Goal: Task Accomplishment & Management: Use online tool/utility

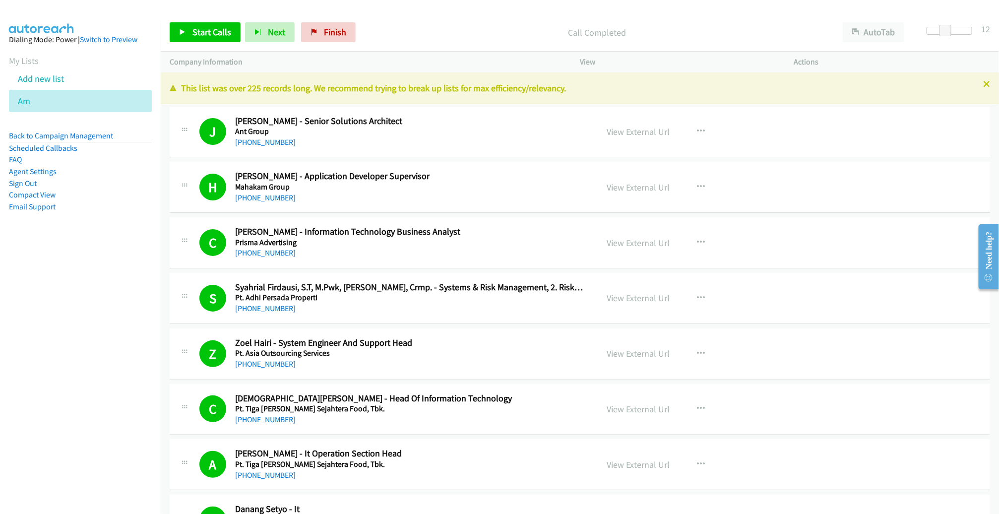
scroll to position [11271, 0]
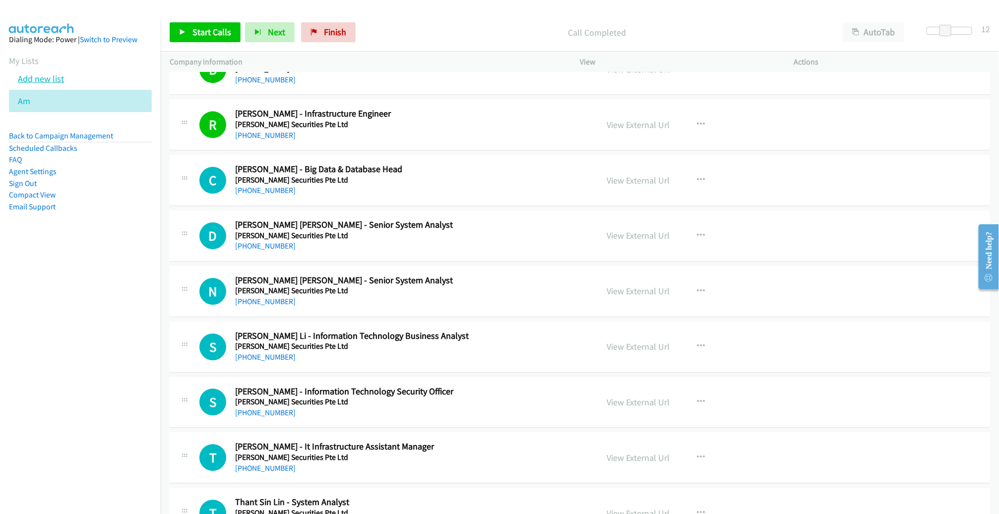
click at [38, 80] on link "Add new list" at bounding box center [41, 78] width 46 height 11
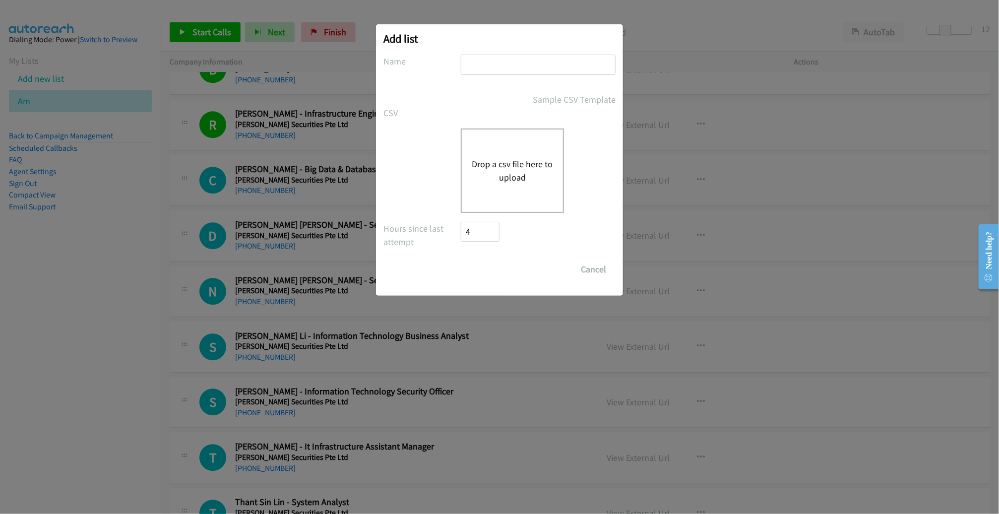
click at [510, 170] on button "Drop a csv file here to upload" at bounding box center [512, 170] width 81 height 27
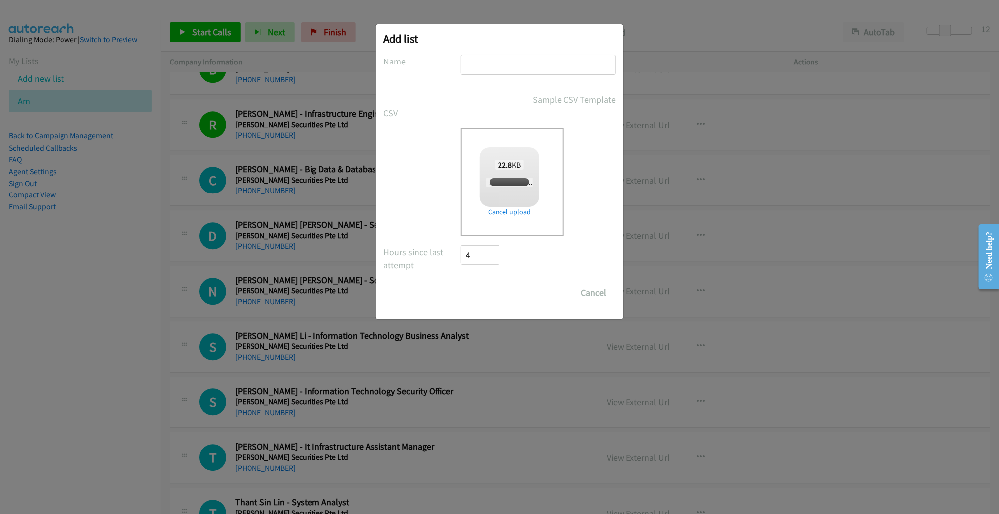
checkbox input "true"
click at [533, 64] on input "text" at bounding box center [538, 65] width 155 height 20
type input "PM"
click at [461, 283] on input "Save List" at bounding box center [487, 293] width 52 height 20
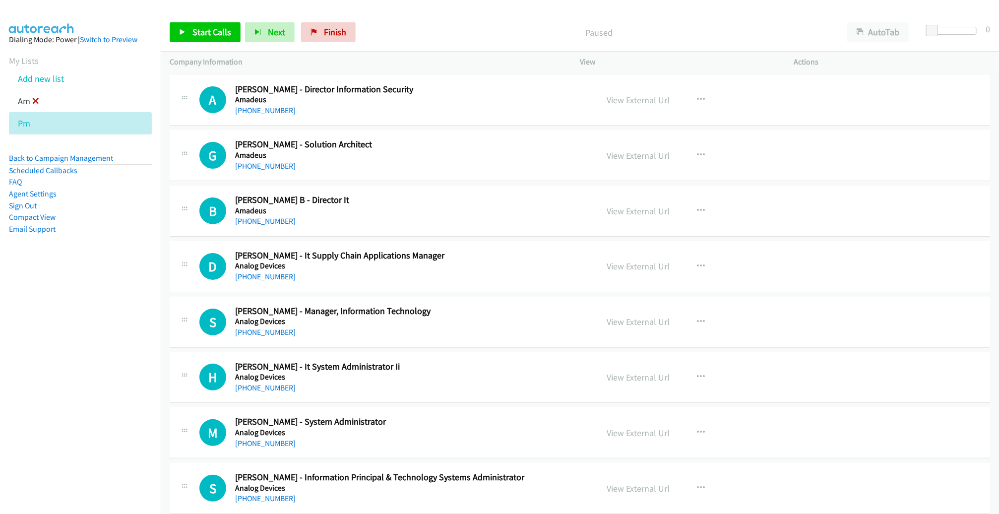
click at [36, 100] on icon at bounding box center [35, 101] width 7 height 7
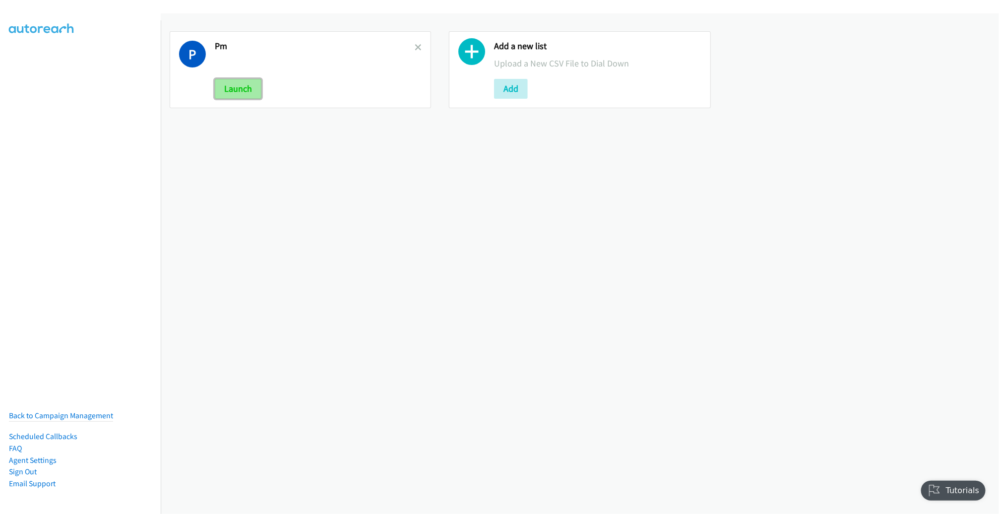
click at [238, 88] on button "Launch" at bounding box center [238, 89] width 47 height 20
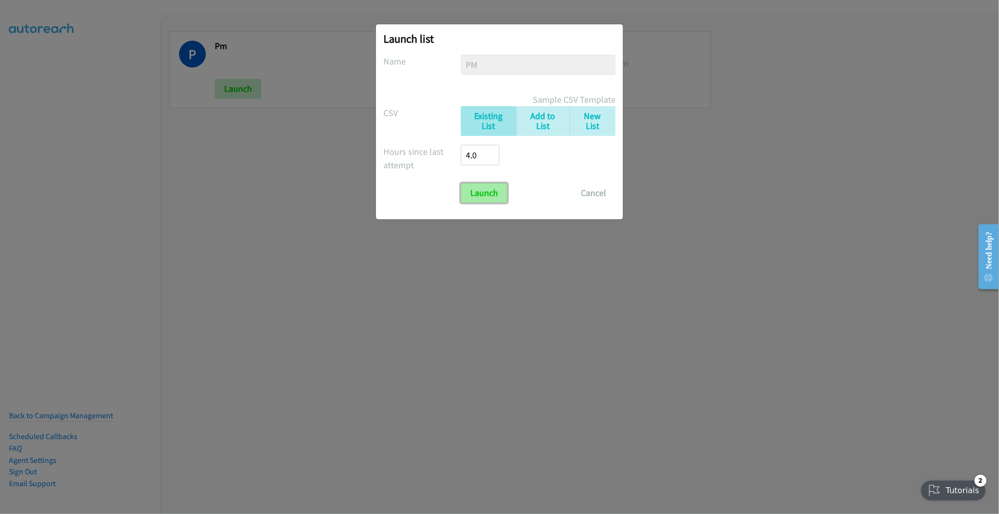
click at [492, 192] on input "Launch" at bounding box center [484, 193] width 47 height 20
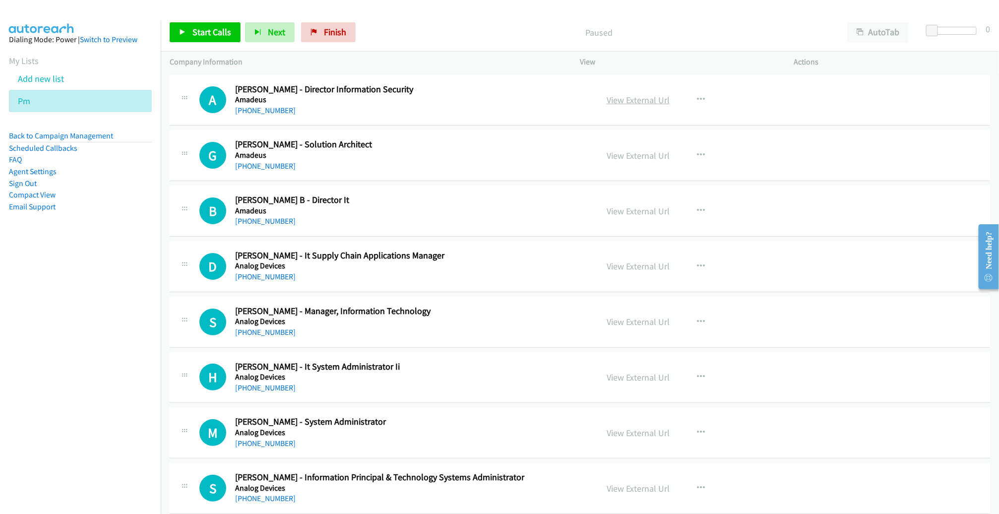
click at [633, 99] on link "View External Url" at bounding box center [638, 99] width 63 height 11
click at [207, 33] on span "Start Calls" at bounding box center [212, 31] width 39 height 11
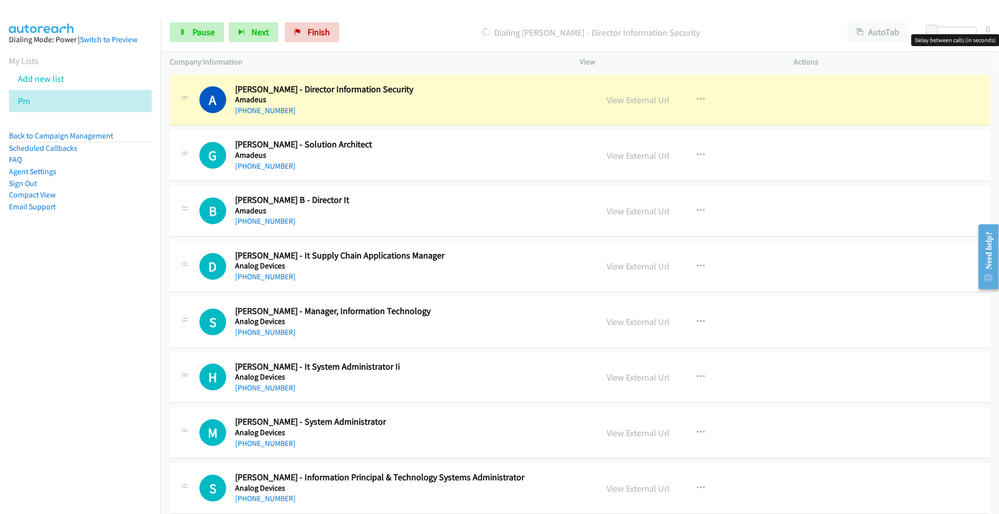
click at [956, 33] on div at bounding box center [954, 31] width 46 height 8
click at [955, 33] on span at bounding box center [950, 31] width 12 height 12
click at [483, 109] on div "+91 78990 22973" at bounding box center [409, 111] width 348 height 12
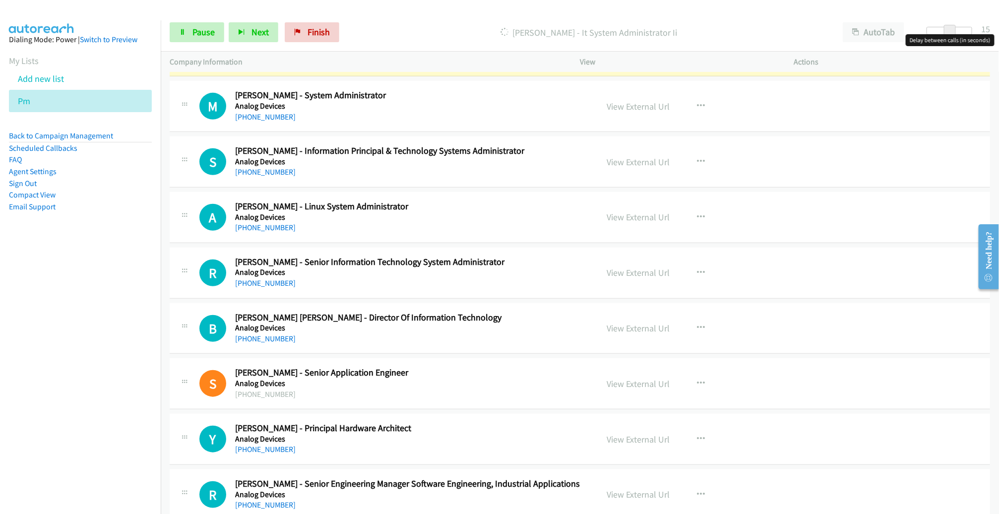
scroll to position [333, 0]
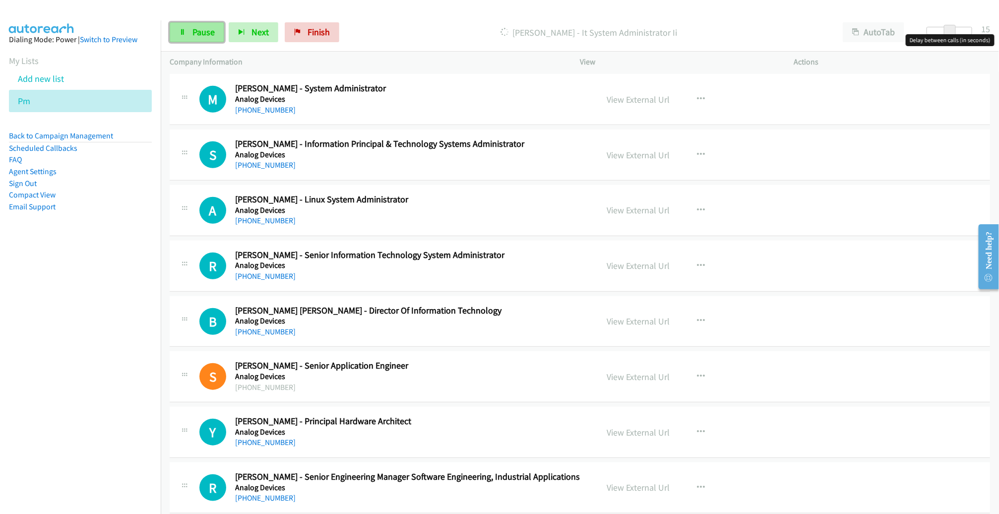
click at [205, 28] on span "Pause" at bounding box center [204, 31] width 22 height 11
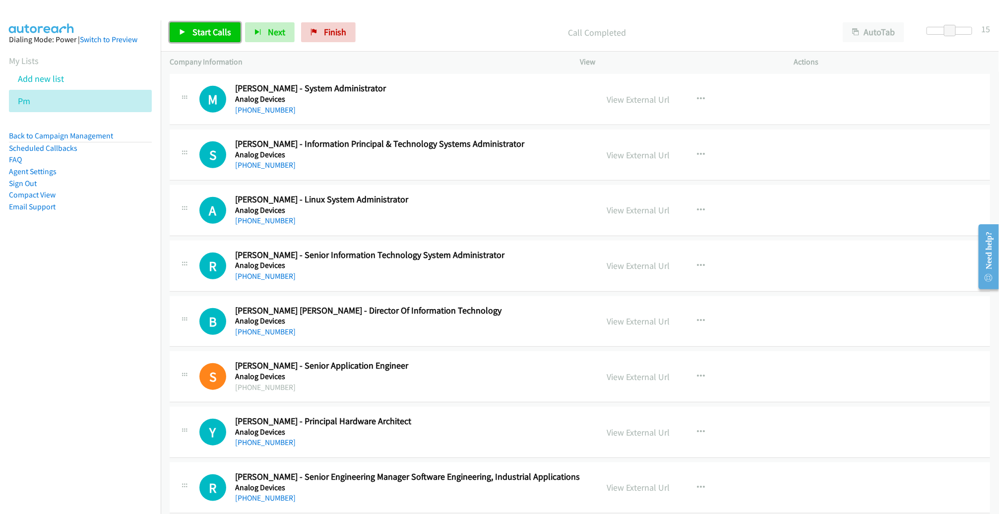
click at [227, 33] on span "Start Calls" at bounding box center [212, 31] width 39 height 11
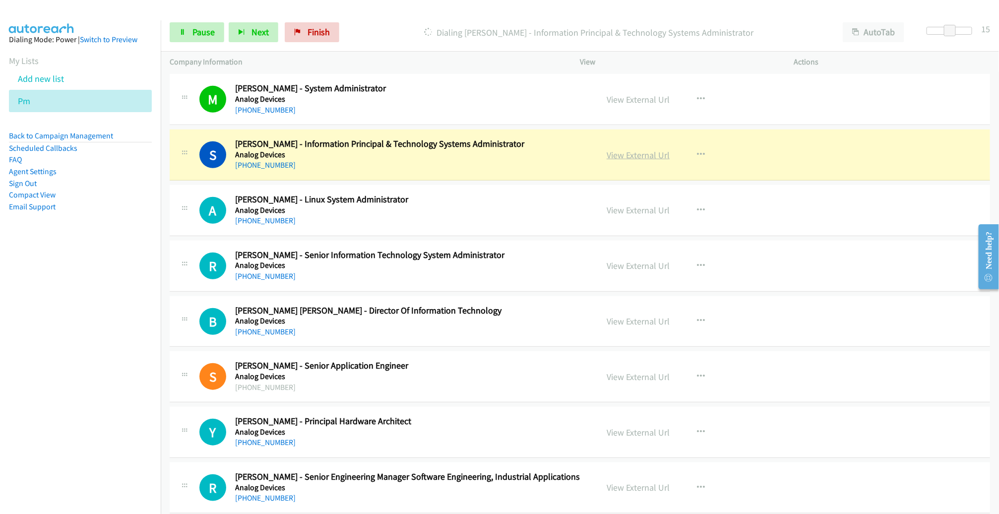
click at [630, 159] on link "View External Url" at bounding box center [638, 154] width 63 height 11
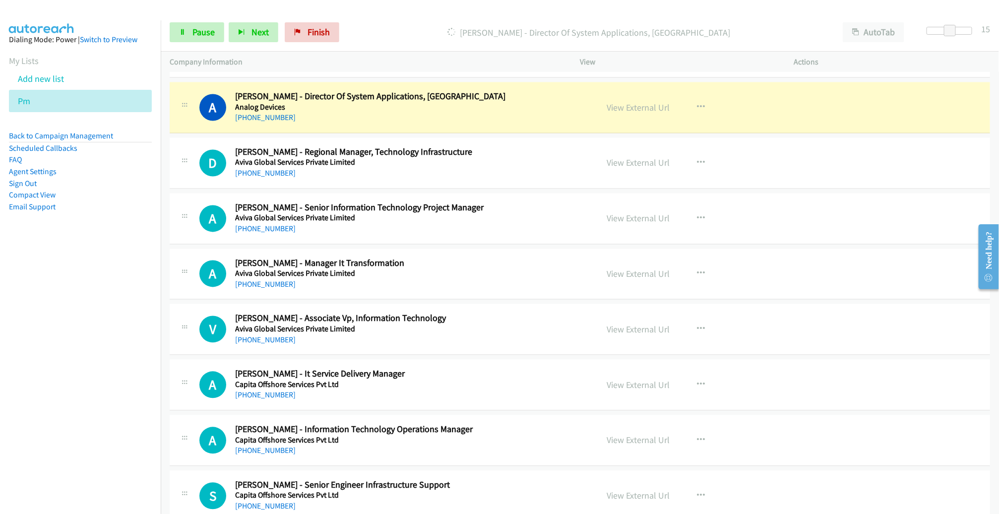
scroll to position [994, 0]
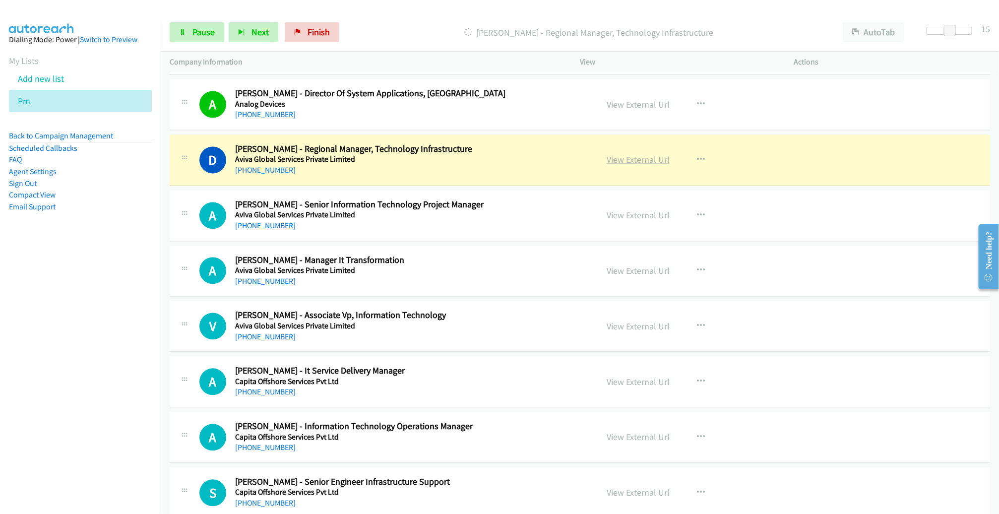
click at [642, 159] on link "View External Url" at bounding box center [638, 159] width 63 height 11
click at [547, 160] on h5 "Aviva Global Services Private Limited" at bounding box center [409, 160] width 348 height 10
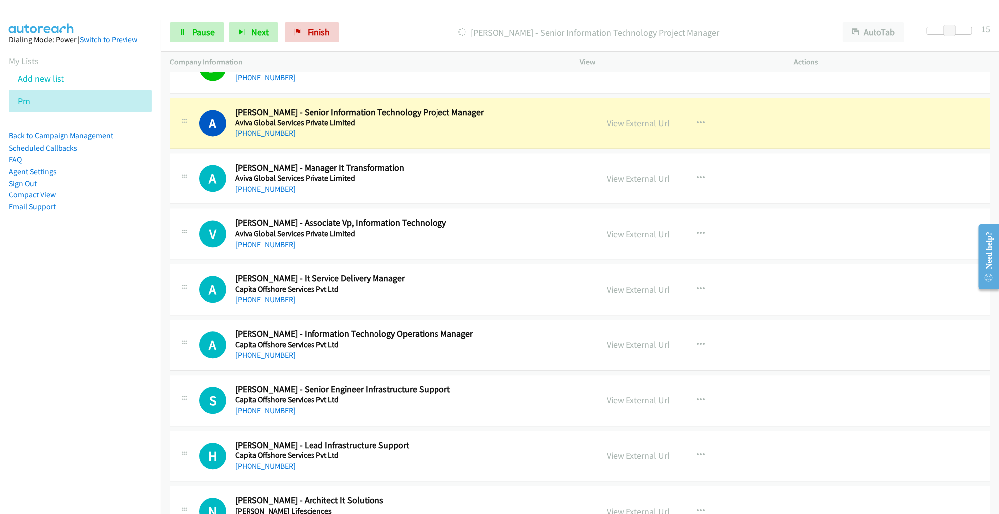
scroll to position [1076, 0]
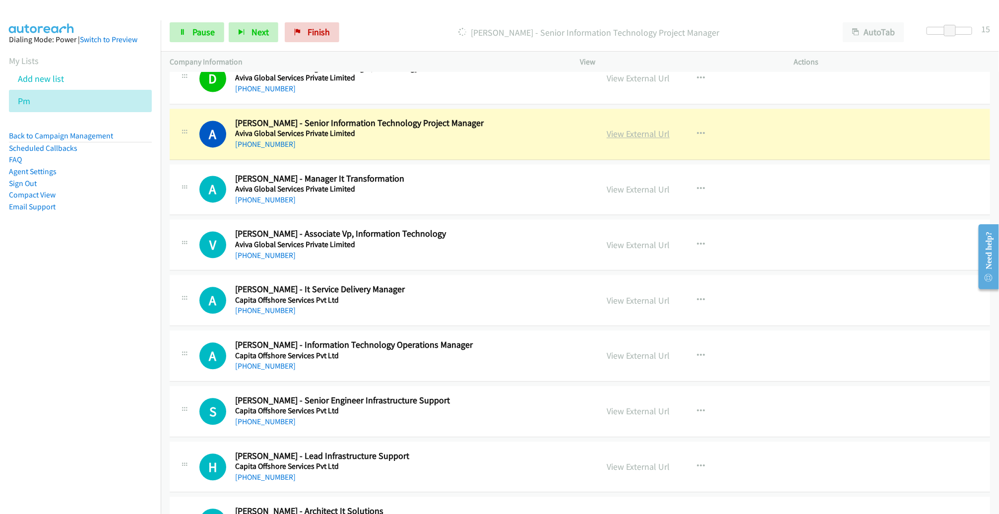
click at [626, 131] on link "View External Url" at bounding box center [638, 133] width 63 height 11
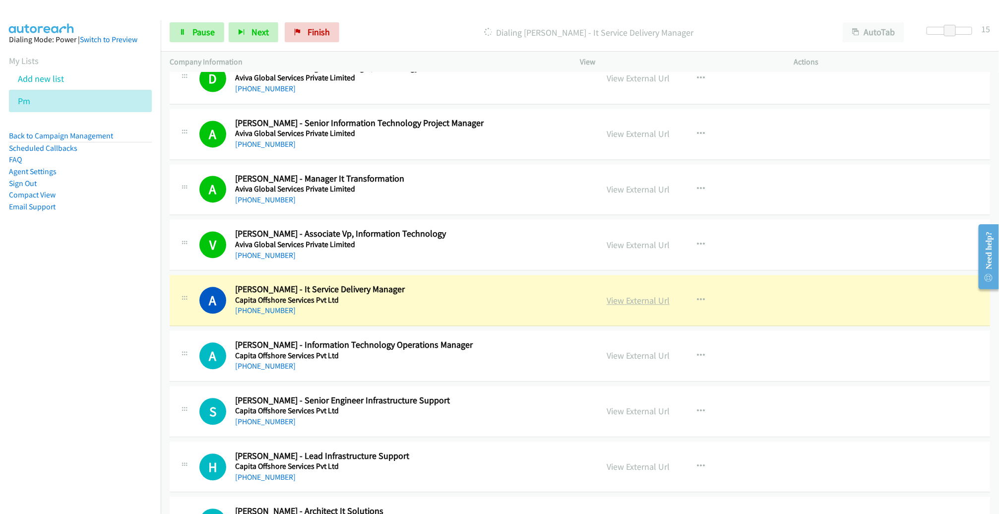
click at [645, 301] on link "View External Url" at bounding box center [638, 300] width 63 height 11
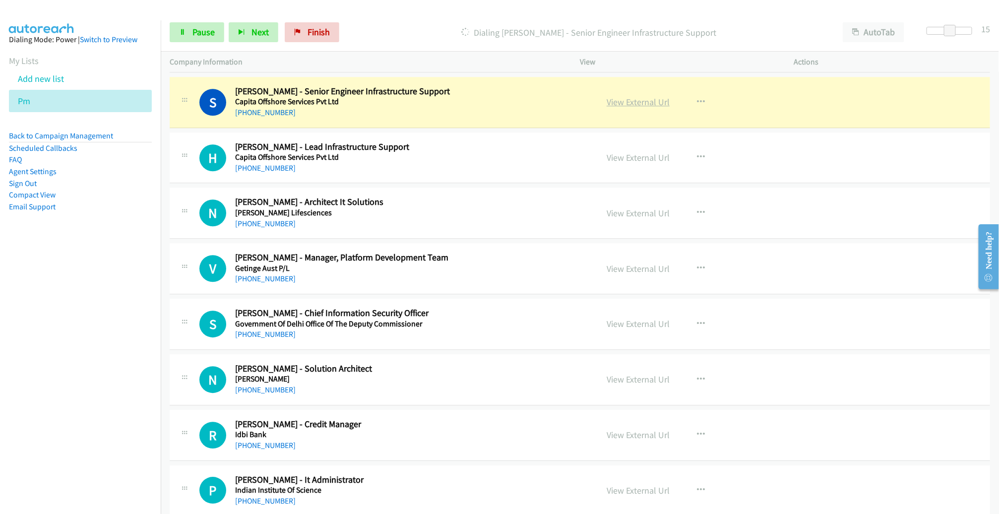
scroll to position [1385, 0]
click at [637, 99] on link "View External Url" at bounding box center [638, 101] width 63 height 11
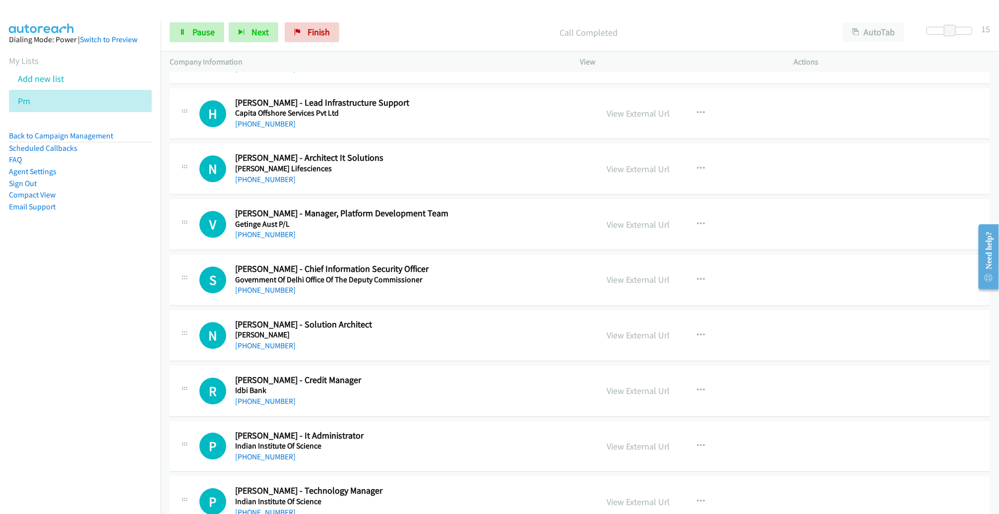
scroll to position [1432, 0]
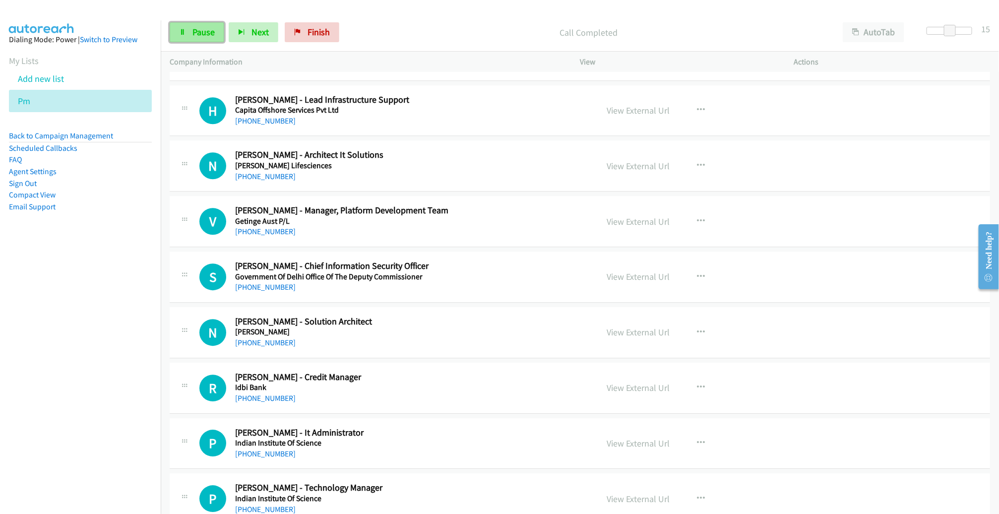
click at [191, 29] on link "Pause" at bounding box center [197, 32] width 55 height 20
click at [217, 33] on span "Start Calls" at bounding box center [212, 31] width 39 height 11
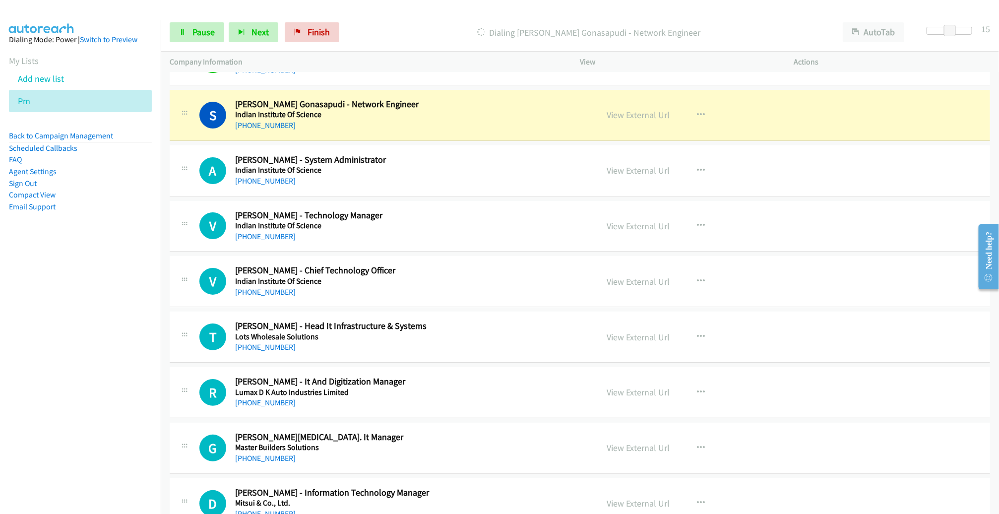
scroll to position [1930, 0]
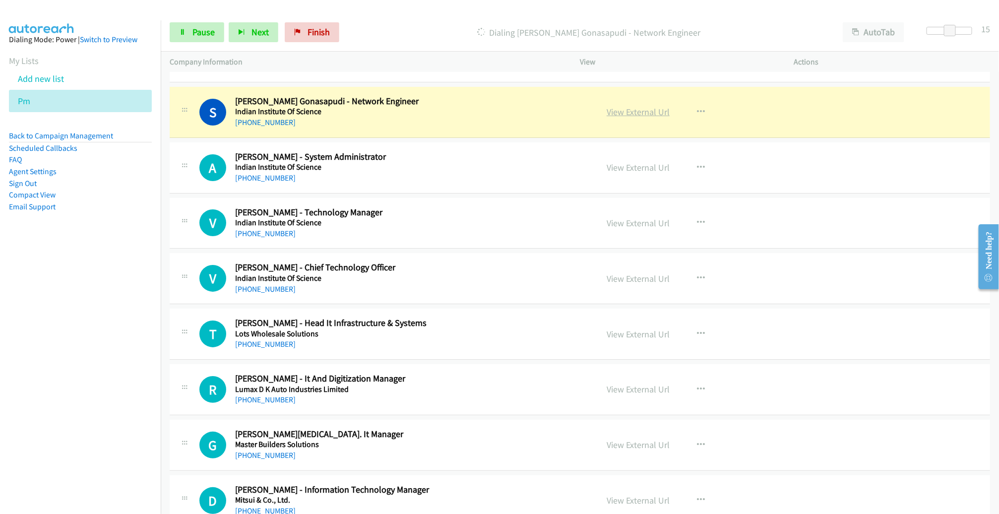
click at [627, 107] on link "View External Url" at bounding box center [638, 111] width 63 height 11
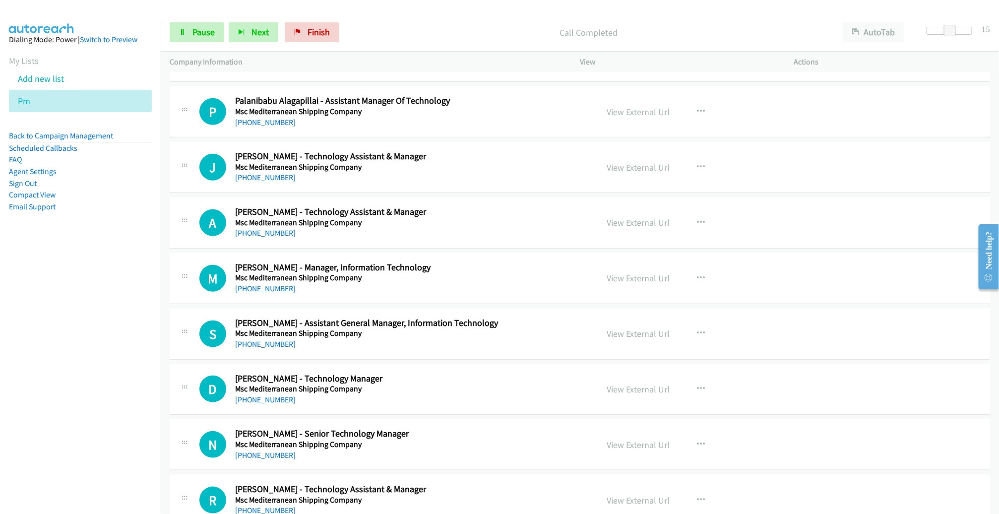
scroll to position [2375, 0]
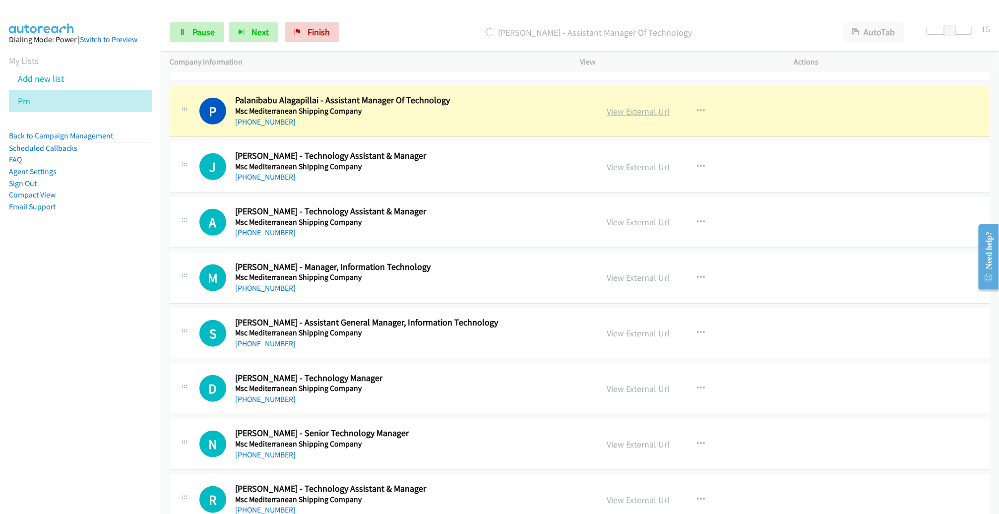
click at [618, 106] on link "View External Url" at bounding box center [638, 111] width 63 height 11
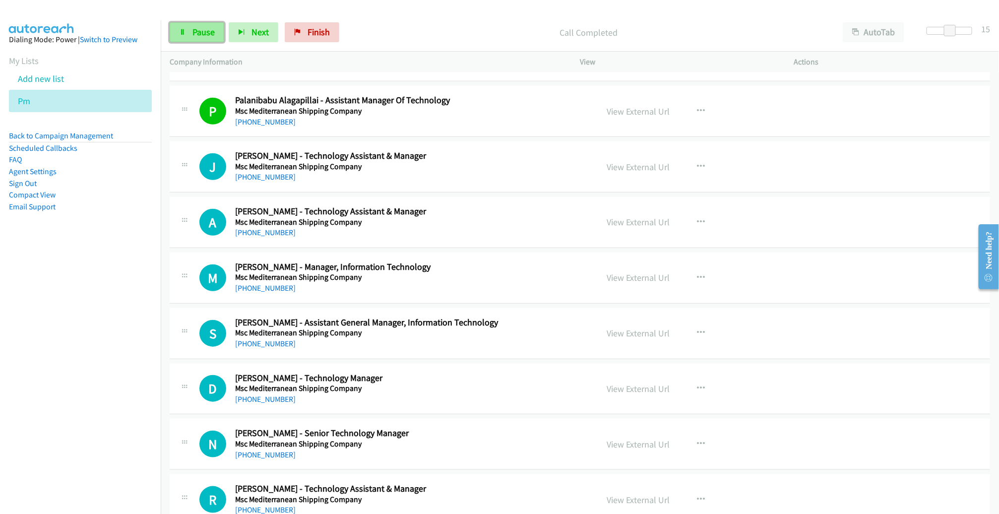
click at [198, 32] on span "Pause" at bounding box center [204, 31] width 22 height 11
click at [206, 25] on link "Start Calls" at bounding box center [205, 32] width 71 height 20
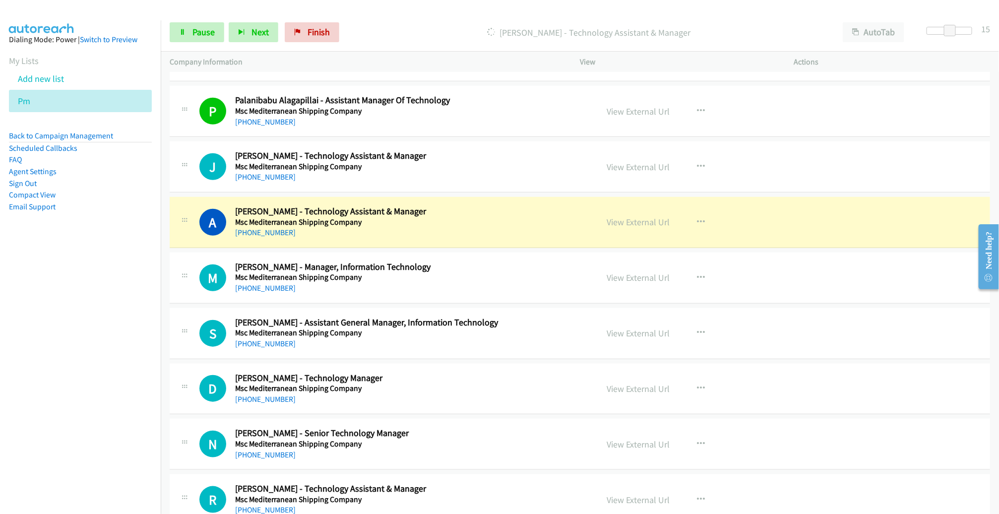
scroll to position [2377, 0]
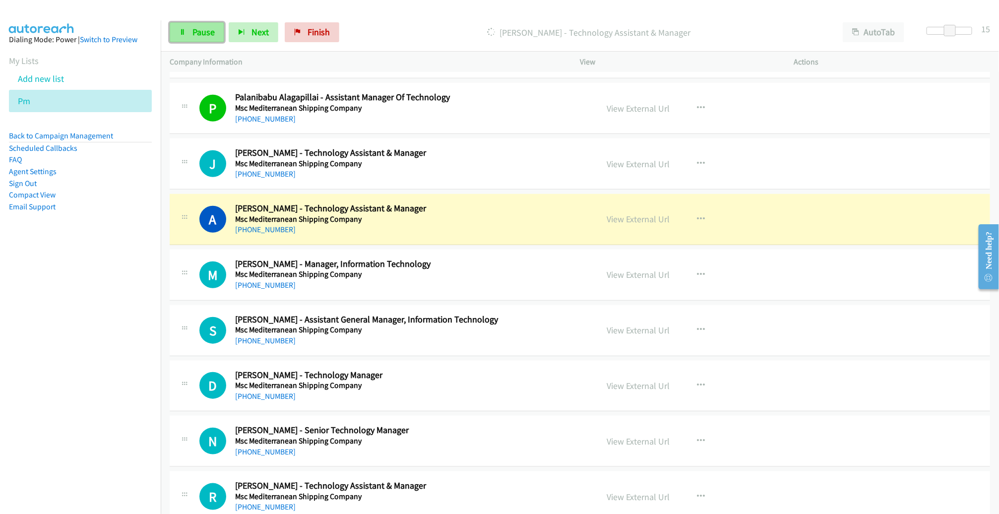
click at [197, 33] on span "Pause" at bounding box center [204, 31] width 22 height 11
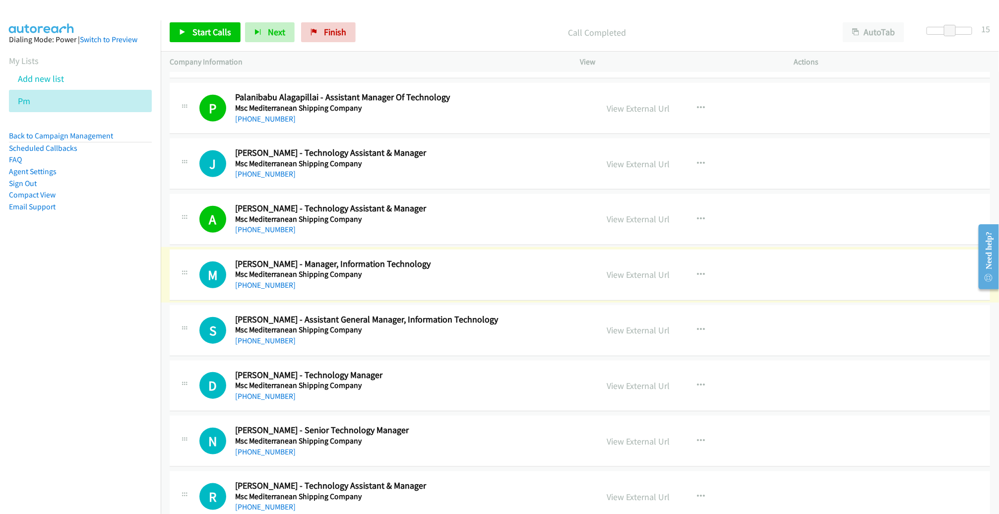
click at [622, 269] on link "View External Url" at bounding box center [638, 274] width 63 height 11
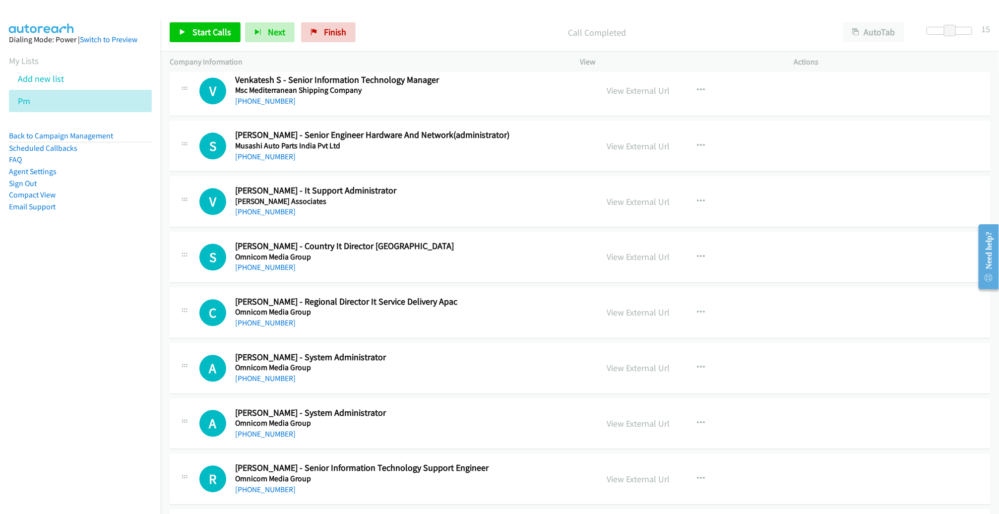
scroll to position [3209, 0]
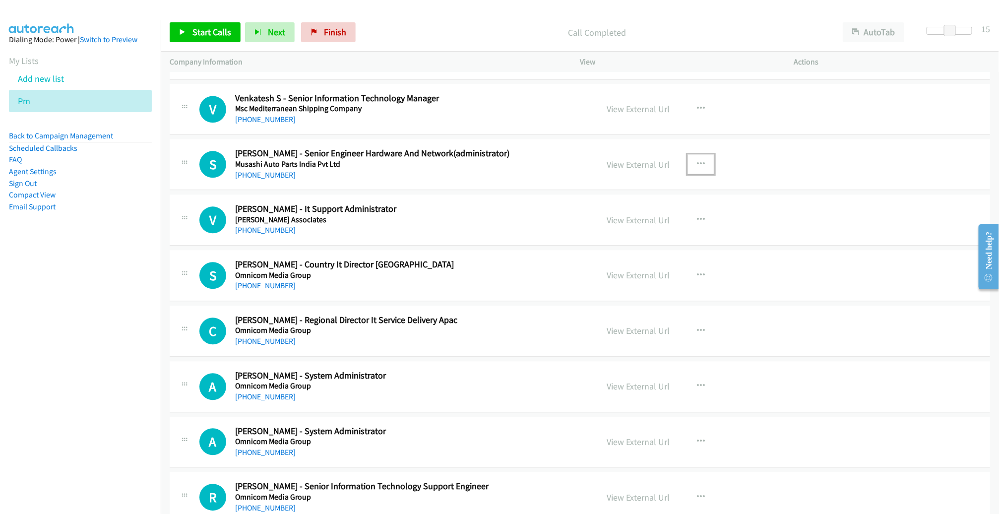
click at [697, 160] on icon "button" at bounding box center [701, 164] width 8 height 8
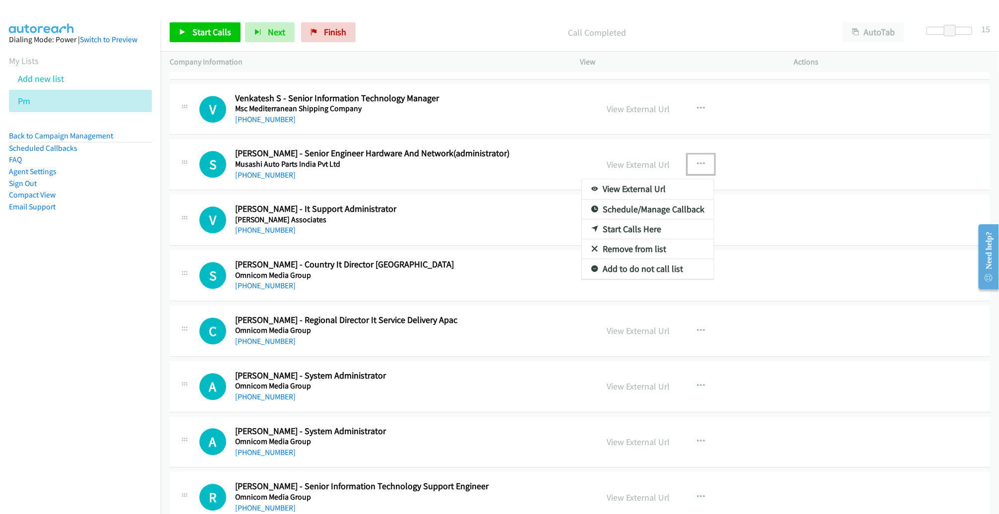
click at [640, 223] on link "Start Calls Here" at bounding box center [648, 229] width 132 height 20
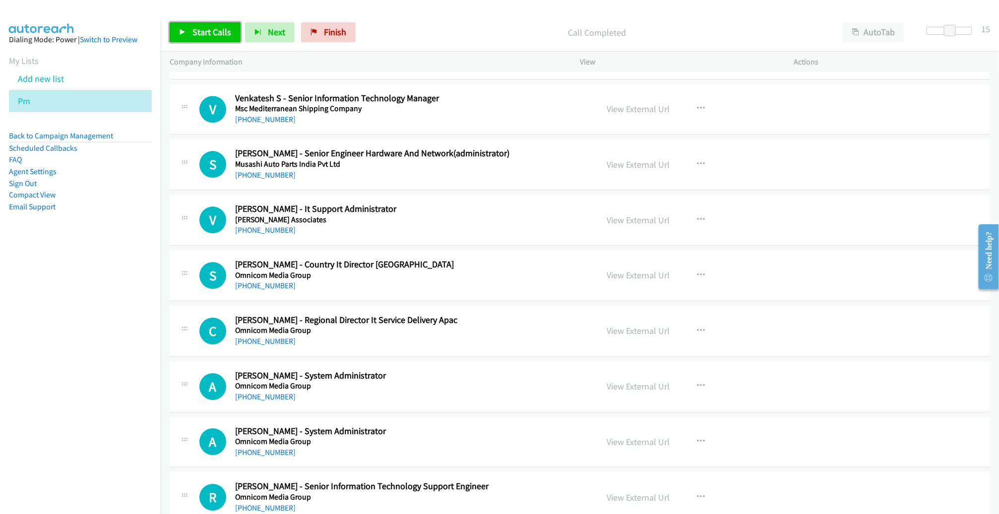
click at [203, 36] on span "Start Calls" at bounding box center [212, 31] width 39 height 11
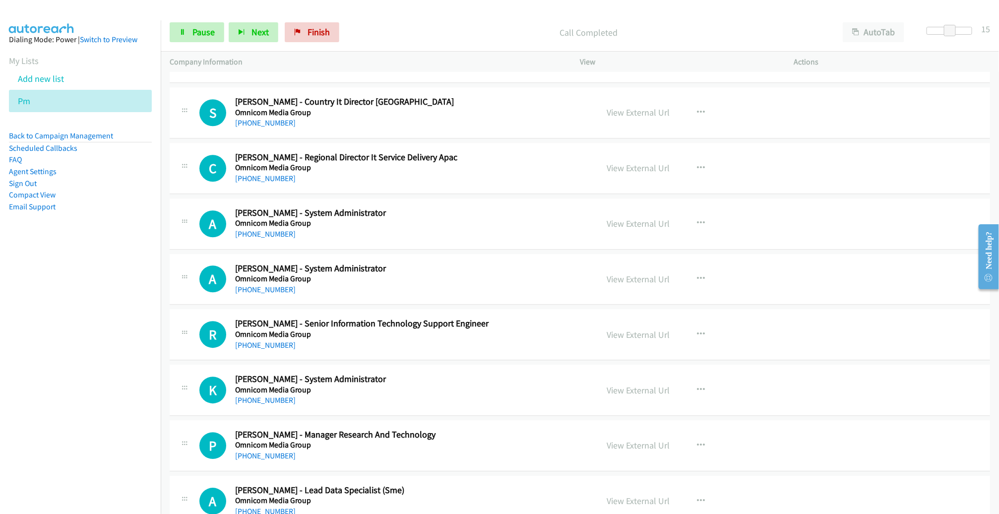
scroll to position [3372, 0]
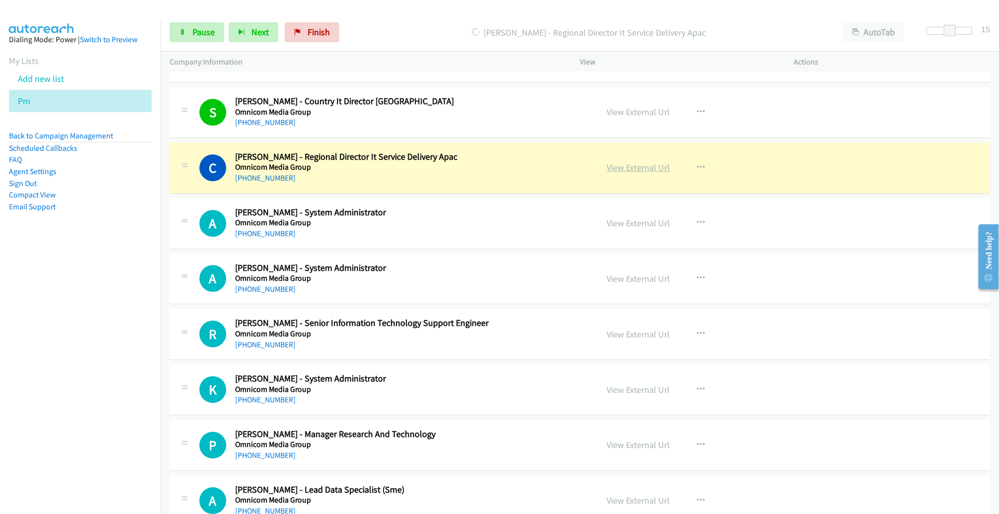
click at [619, 163] on link "View External Url" at bounding box center [638, 167] width 63 height 11
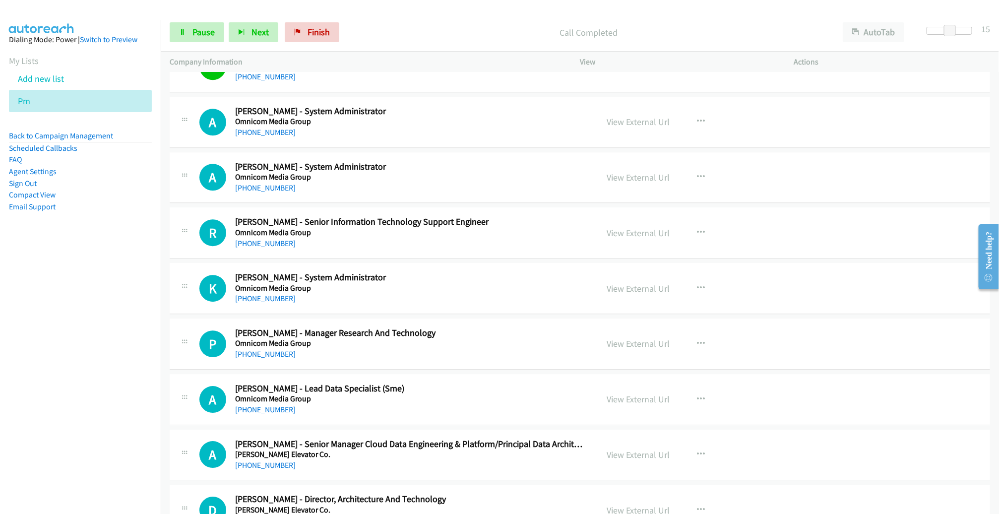
scroll to position [3477, 0]
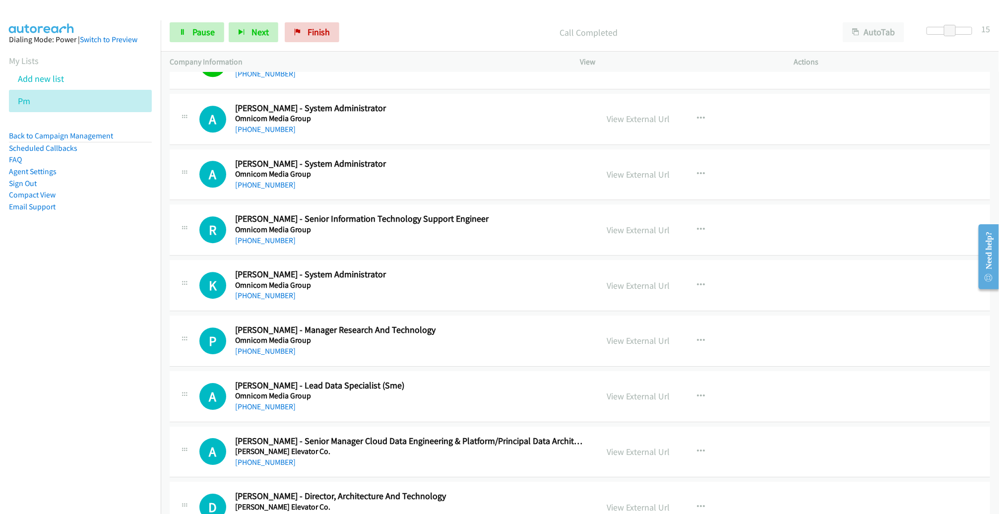
click at [791, 137] on td "A Callback Scheduled Ashwani Kashyap - System Administrator Omnicom Media Group…" at bounding box center [580, 119] width 839 height 56
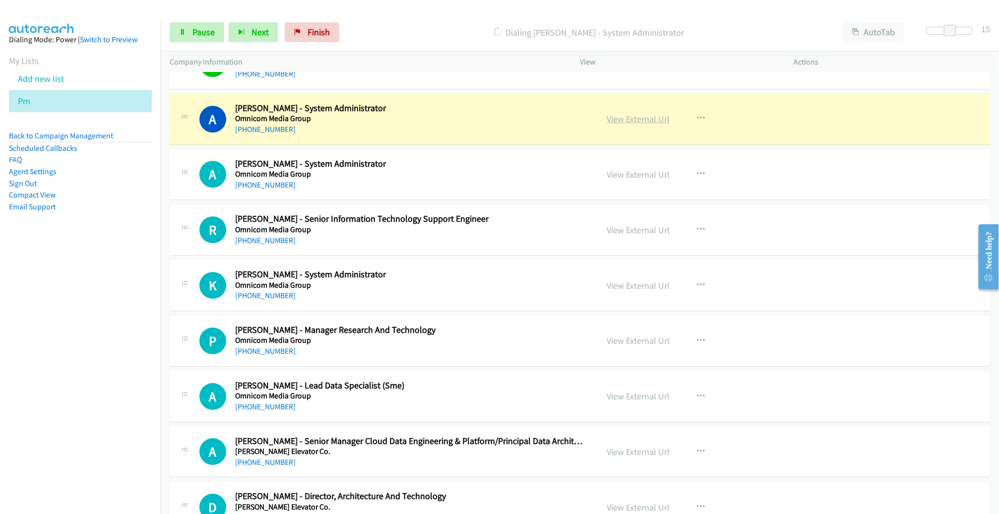
click at [621, 113] on link "View External Url" at bounding box center [638, 118] width 63 height 11
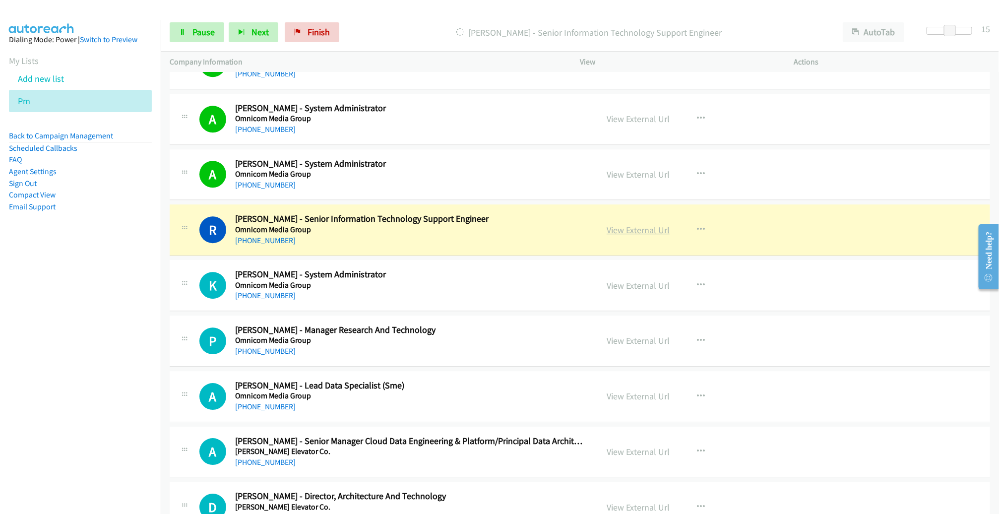
click at [622, 224] on link "View External Url" at bounding box center [638, 229] width 63 height 11
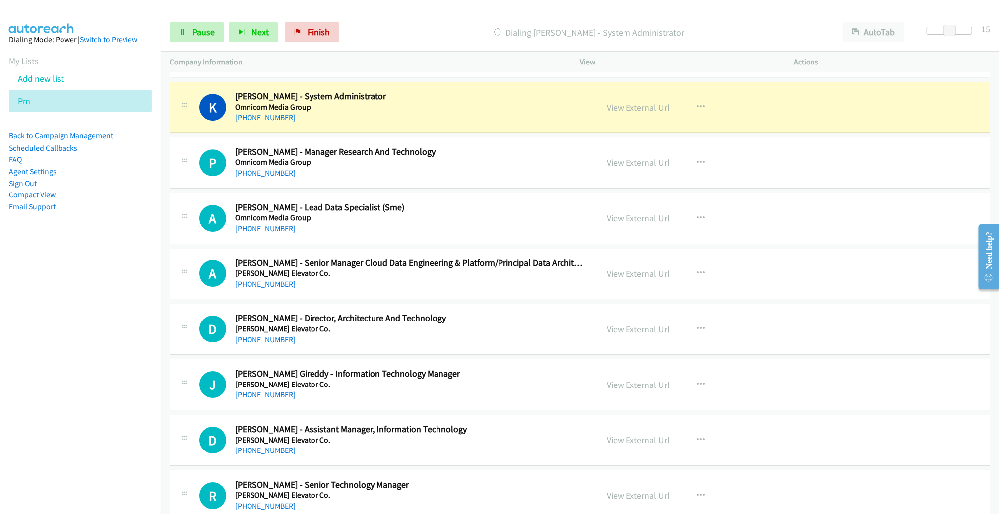
scroll to position [3655, 0]
click at [197, 36] on span "Pause" at bounding box center [204, 31] width 22 height 11
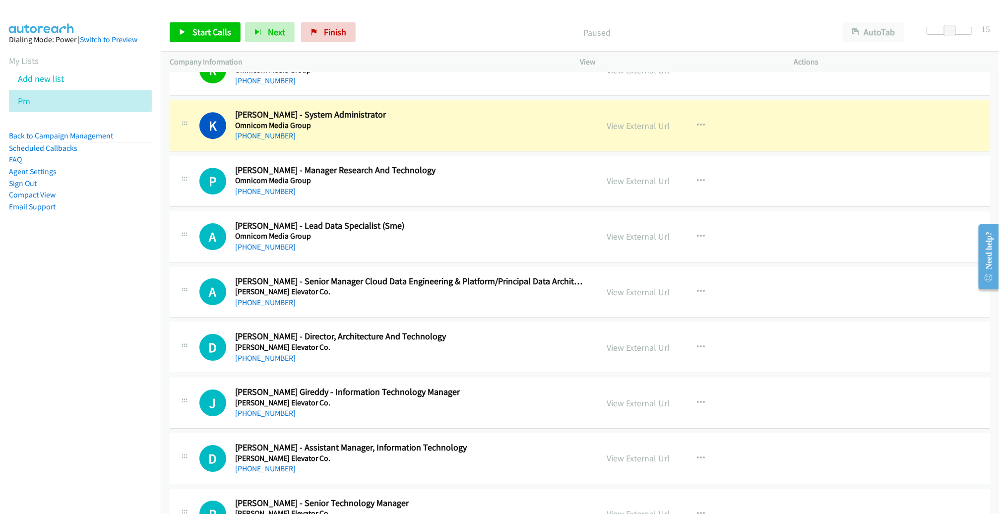
scroll to position [3633, 0]
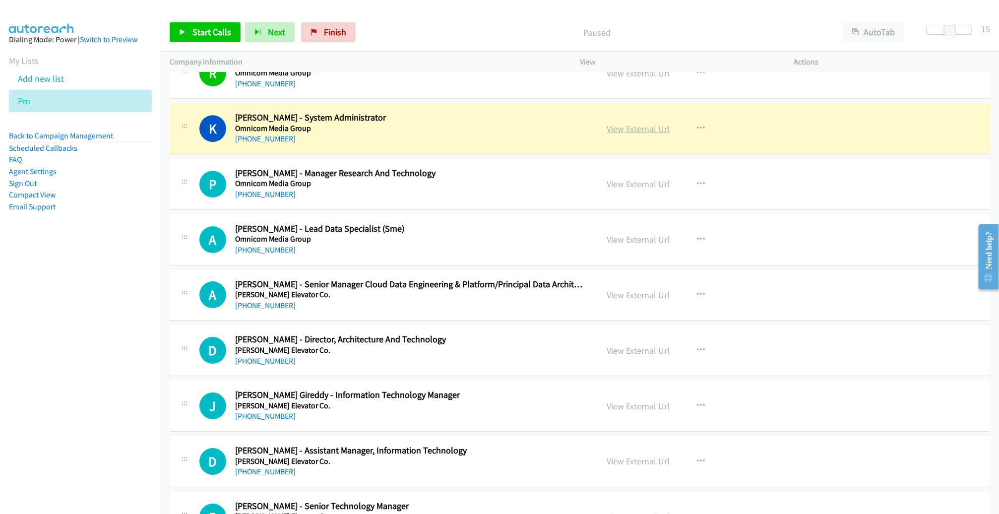
click at [637, 123] on link "View External Url" at bounding box center [638, 128] width 63 height 11
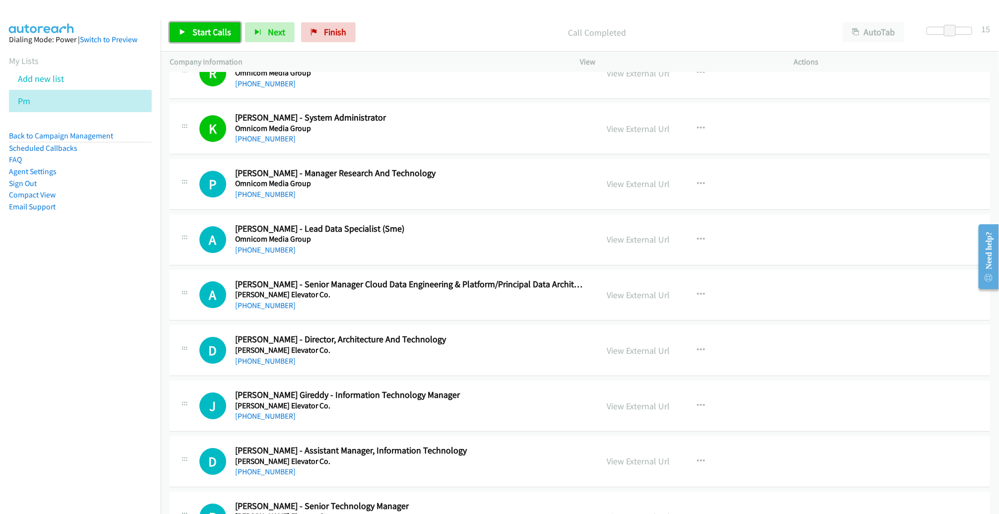
click at [213, 28] on span "Start Calls" at bounding box center [212, 31] width 39 height 11
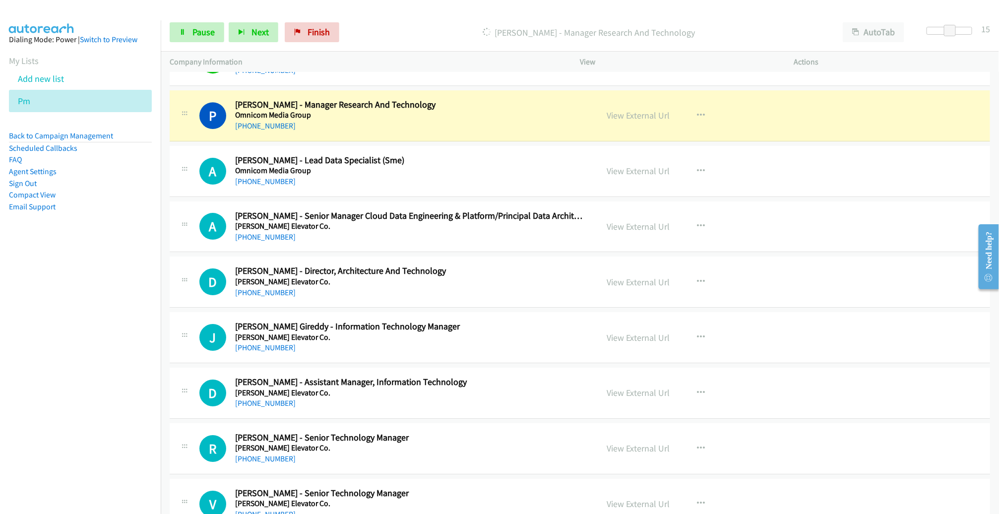
scroll to position [3702, 0]
click at [649, 111] on link "View External Url" at bounding box center [638, 114] width 63 height 11
click at [206, 28] on span "Pause" at bounding box center [204, 31] width 22 height 11
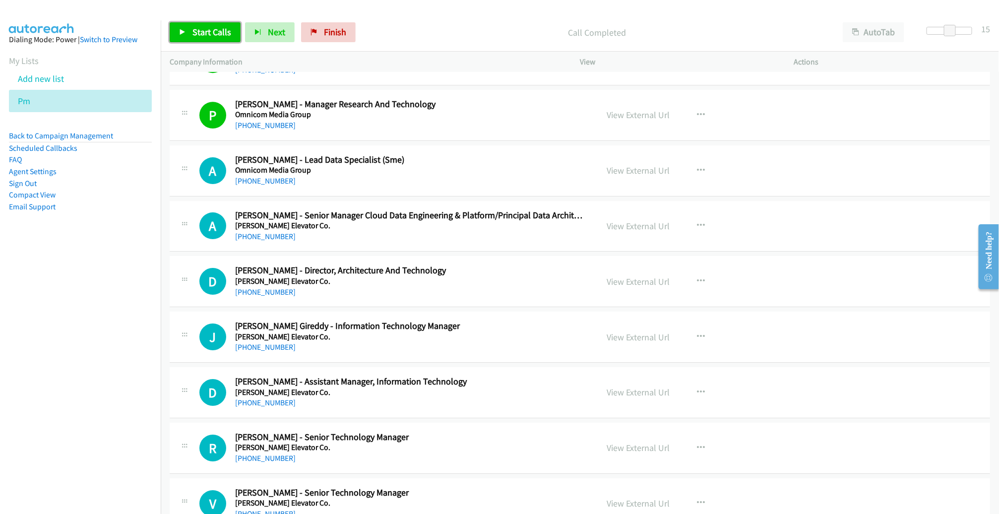
click at [222, 40] on link "Start Calls" at bounding box center [205, 32] width 71 height 20
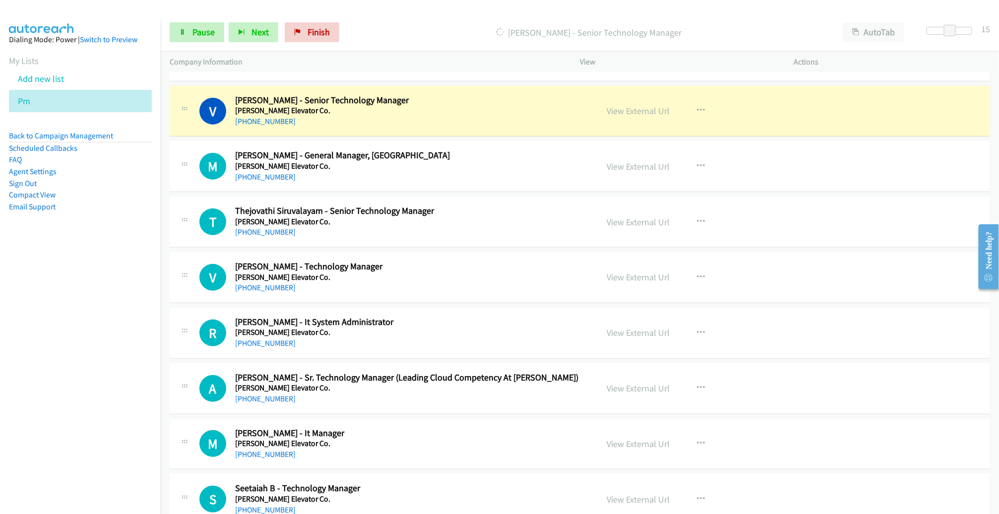
scroll to position [4079, 0]
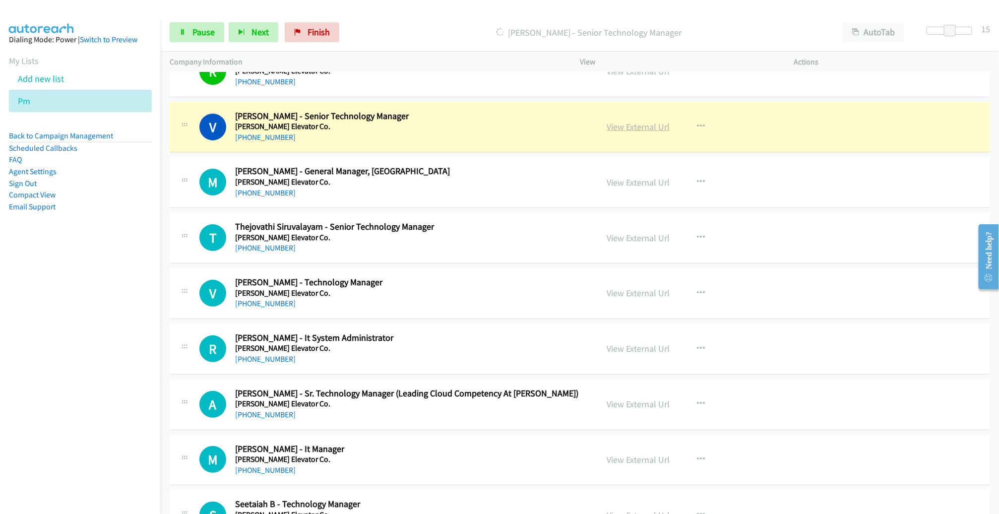
click at [638, 121] on link "View External Url" at bounding box center [638, 126] width 63 height 11
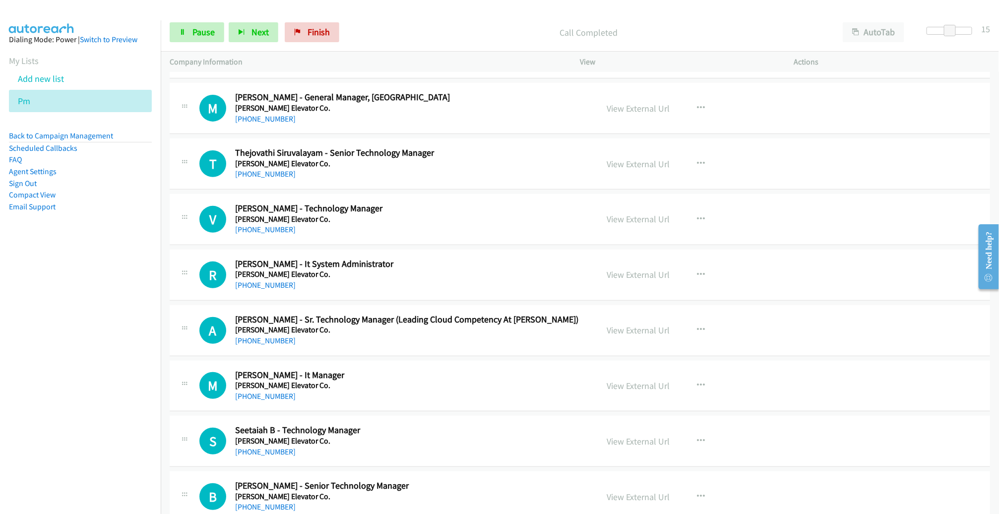
scroll to position [4153, 0]
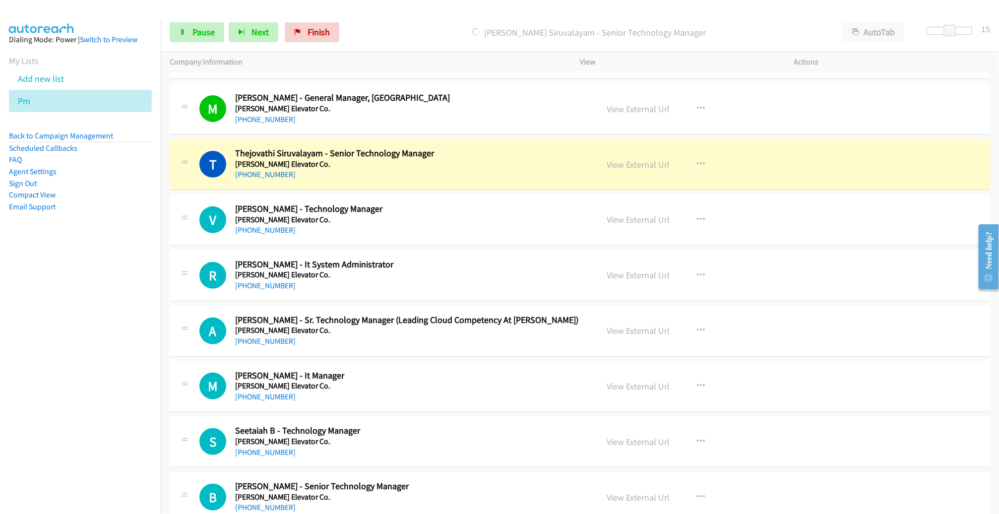
click at [492, 169] on div "+91 98666 96823" at bounding box center [409, 175] width 348 height 12
click at [627, 159] on link "View External Url" at bounding box center [638, 164] width 63 height 11
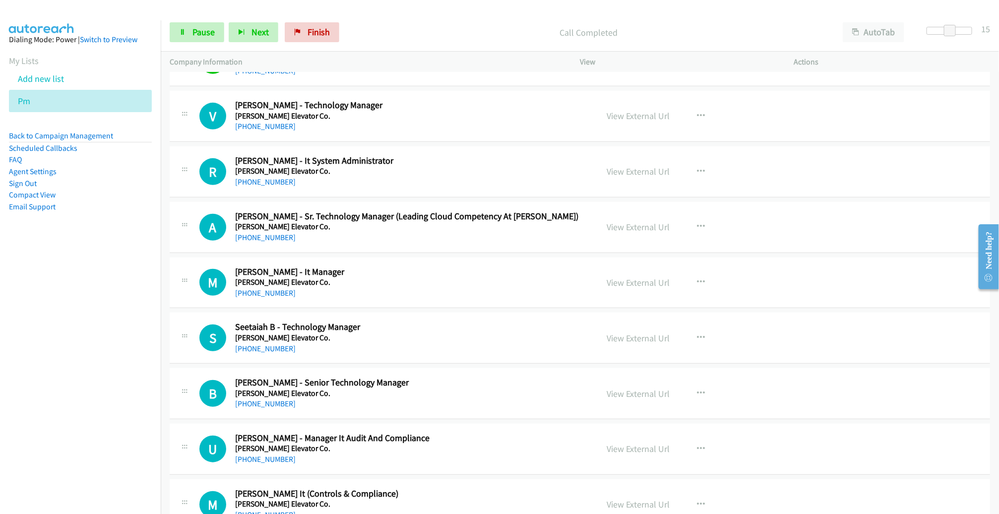
scroll to position [4257, 0]
click at [198, 35] on span "Pause" at bounding box center [204, 31] width 22 height 11
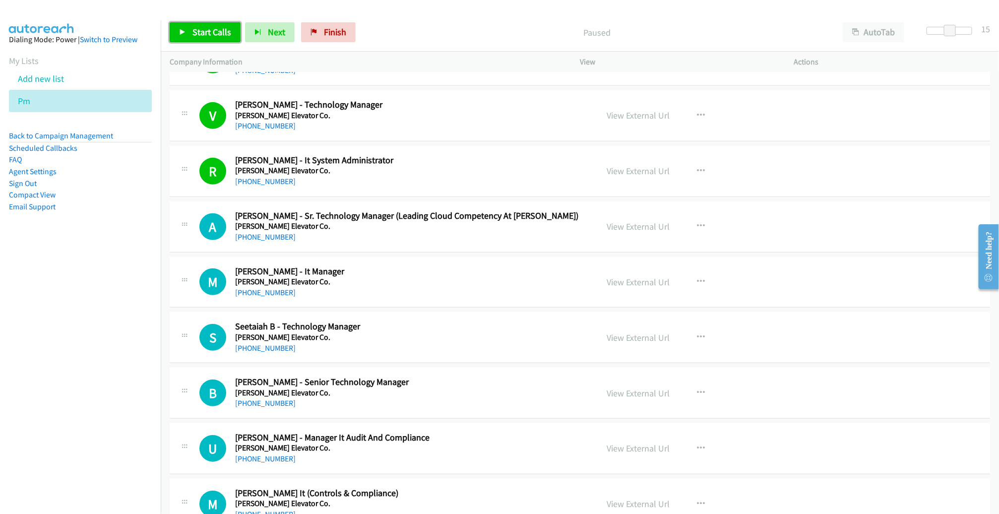
click at [191, 34] on link "Start Calls" at bounding box center [205, 32] width 71 height 20
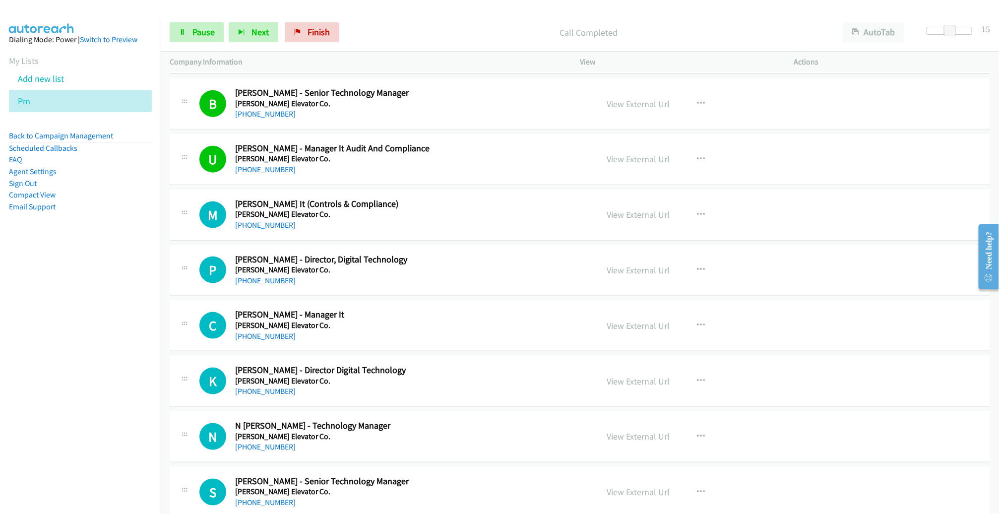
scroll to position [4647, 0]
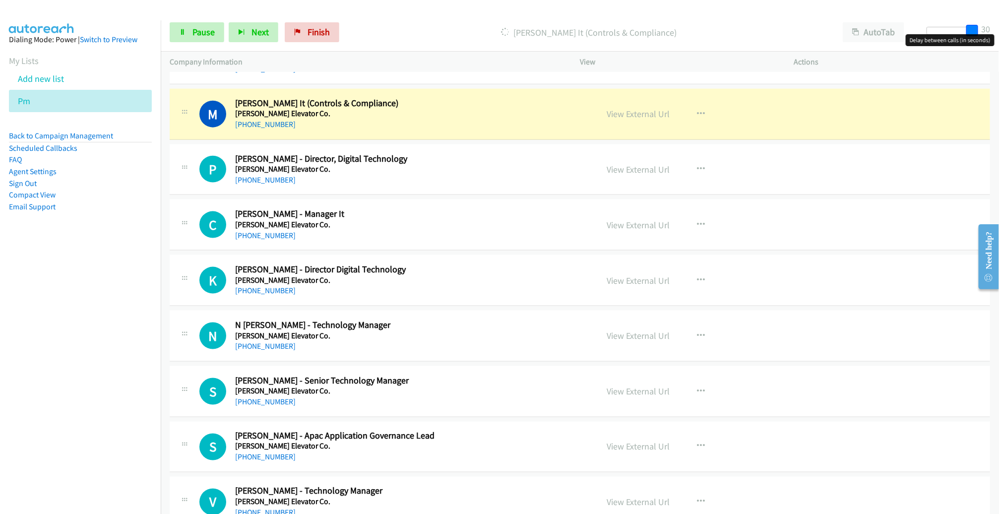
drag, startPoint x: 951, startPoint y: 29, endPoint x: 987, endPoint y: 34, distance: 35.5
click at [987, 34] on body "Start Calls Pause Next Finish Dialing Melwyn D'silva - Dgm It (Controls & Compl…" at bounding box center [499, 23] width 999 height 47
click at [642, 108] on link "View External Url" at bounding box center [638, 113] width 63 height 11
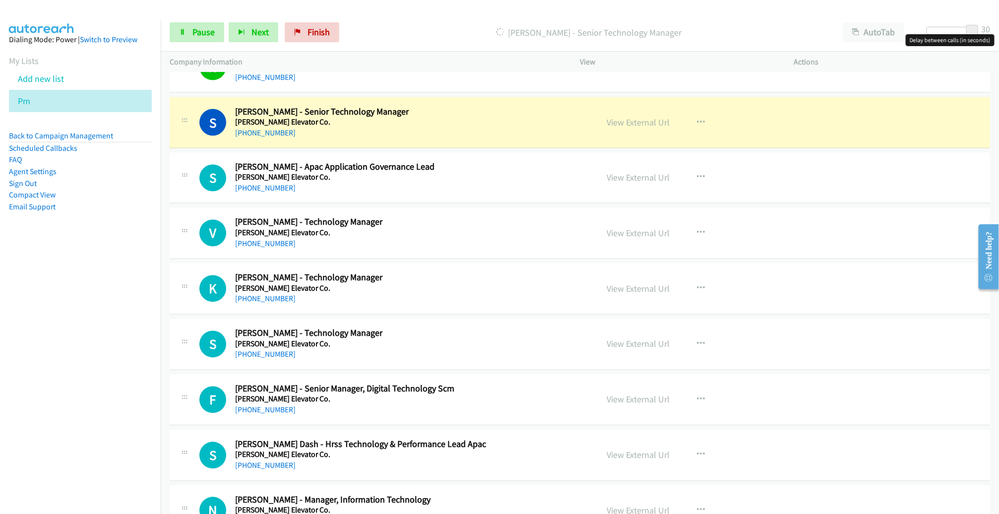
scroll to position [4915, 0]
click at [633, 117] on link "View External Url" at bounding box center [638, 122] width 63 height 11
click at [210, 35] on span "Pause" at bounding box center [204, 31] width 22 height 11
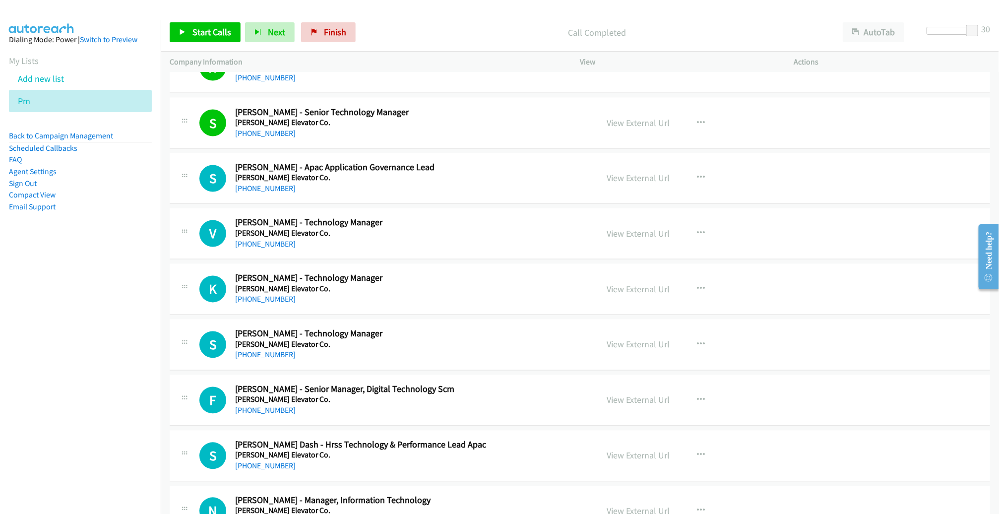
click at [189, 49] on div "Start Calls Pause Next Finish Call Completed AutoTab AutoTab 30" at bounding box center [580, 32] width 839 height 38
click at [205, 25] on link "Start Calls" at bounding box center [205, 32] width 71 height 20
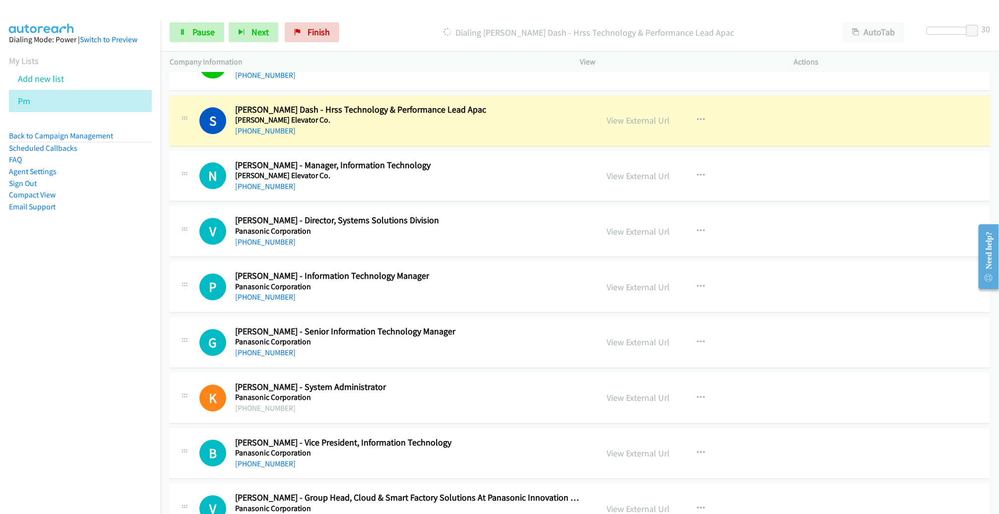
scroll to position [5252, 0]
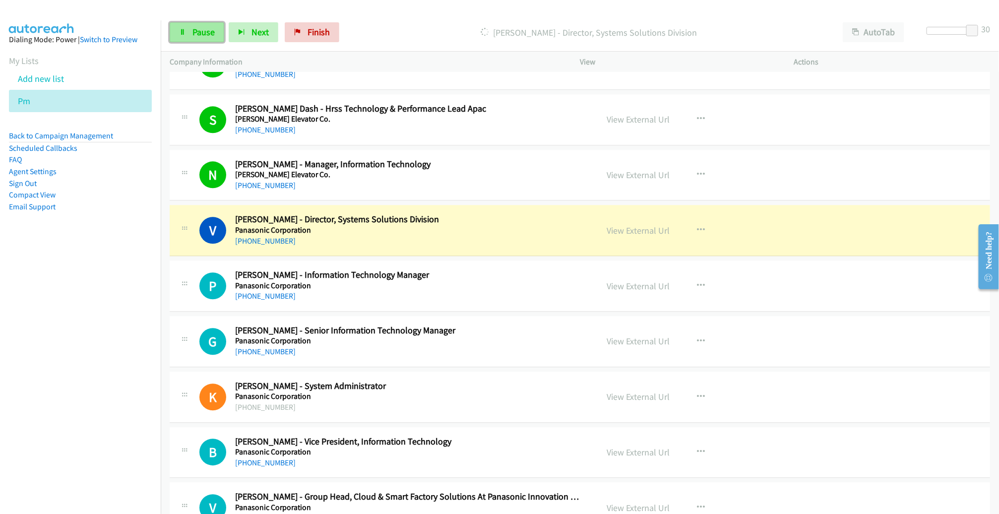
click at [210, 38] on link "Pause" at bounding box center [197, 32] width 55 height 20
click at [633, 225] on link "View External Url" at bounding box center [638, 230] width 63 height 11
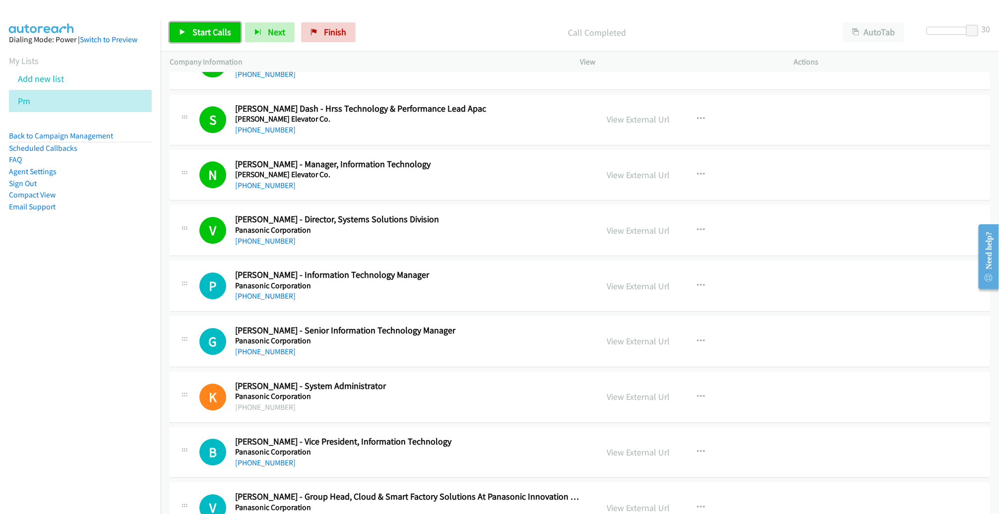
click at [211, 36] on span "Start Calls" at bounding box center [212, 31] width 39 height 11
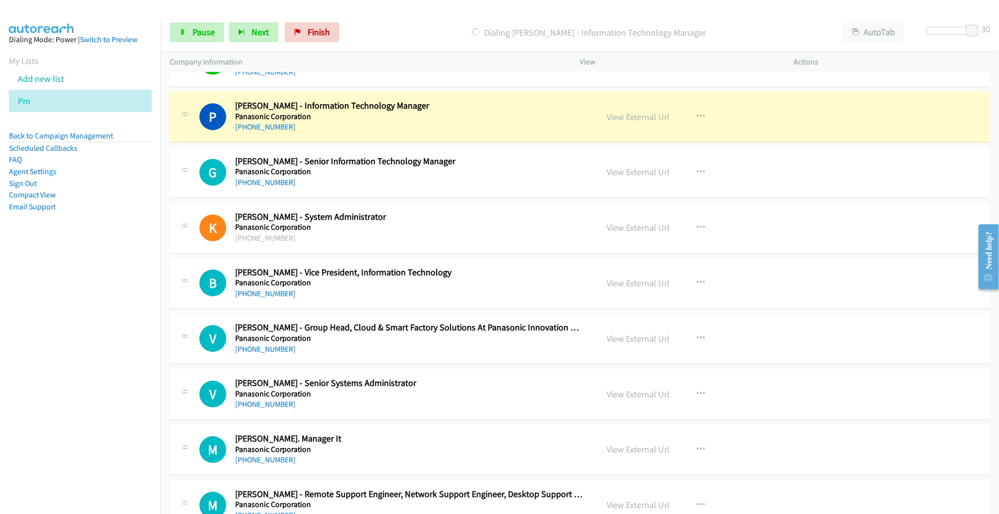
scroll to position [5418, 0]
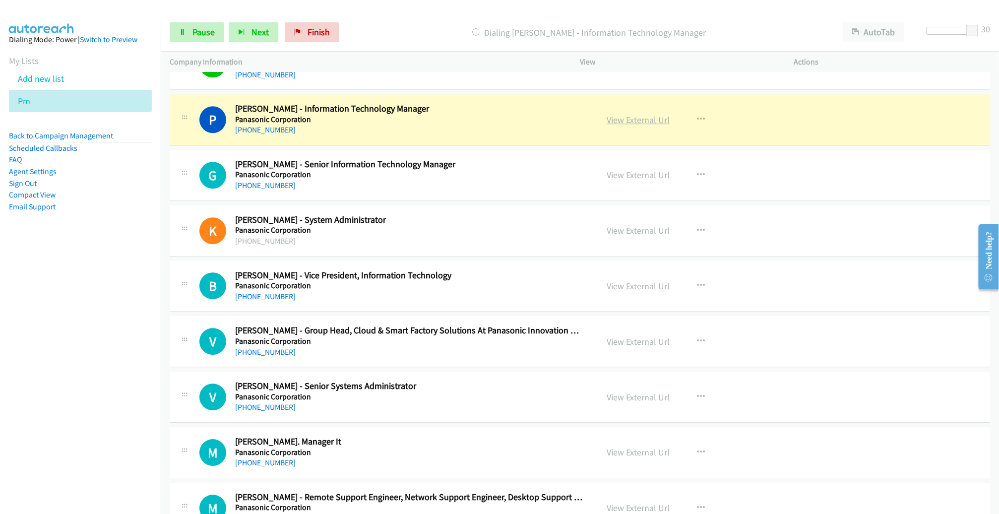
click at [634, 114] on link "View External Url" at bounding box center [638, 119] width 63 height 11
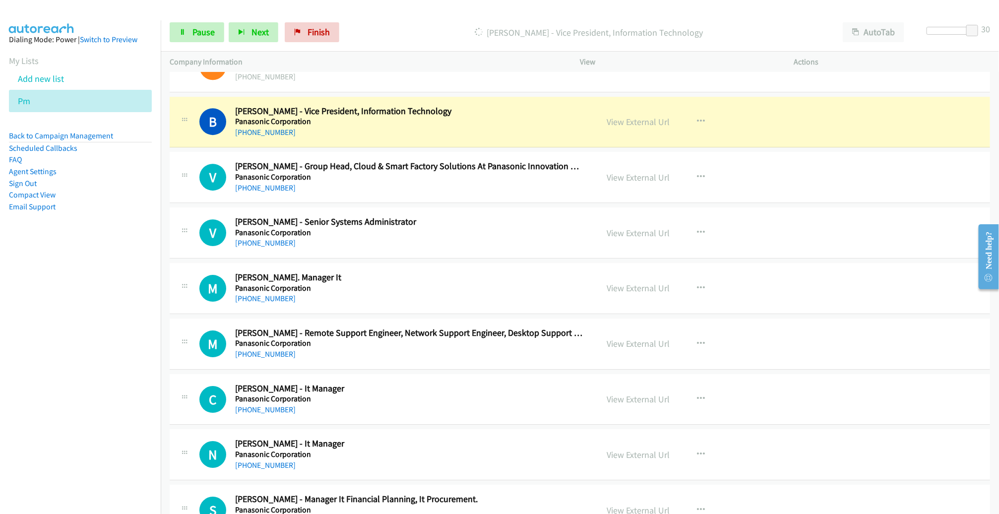
scroll to position [5583, 0]
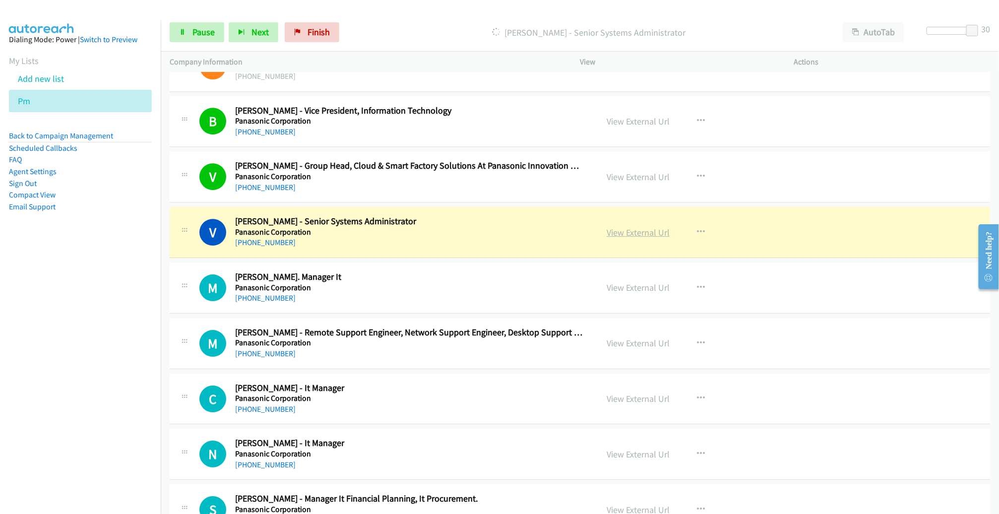
click at [624, 227] on link "View External Url" at bounding box center [638, 232] width 63 height 11
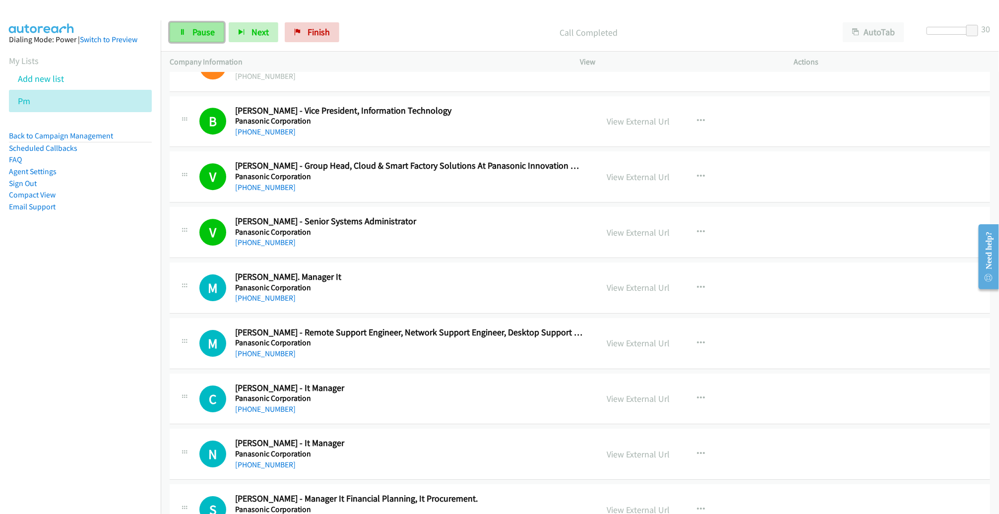
click at [188, 32] on link "Pause" at bounding box center [197, 32] width 55 height 20
click at [208, 26] on link "Start Calls" at bounding box center [205, 32] width 71 height 20
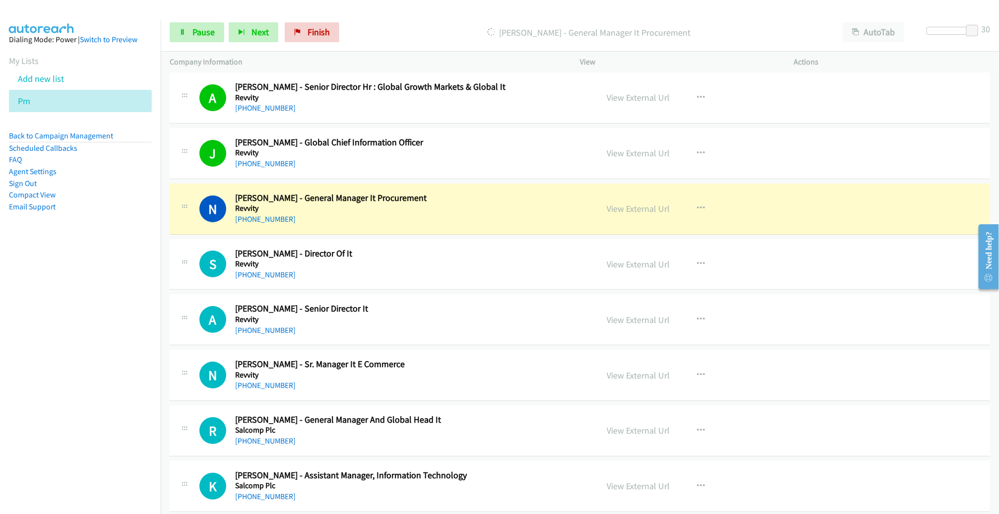
scroll to position [6052, 0]
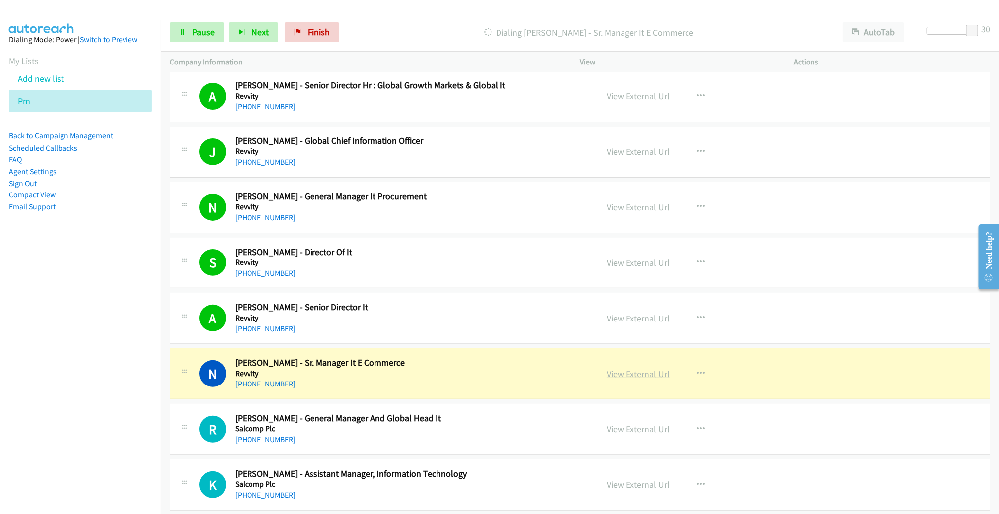
click at [628, 368] on link "View External Url" at bounding box center [638, 373] width 63 height 11
click at [217, 36] on link "Pause" at bounding box center [197, 32] width 55 height 20
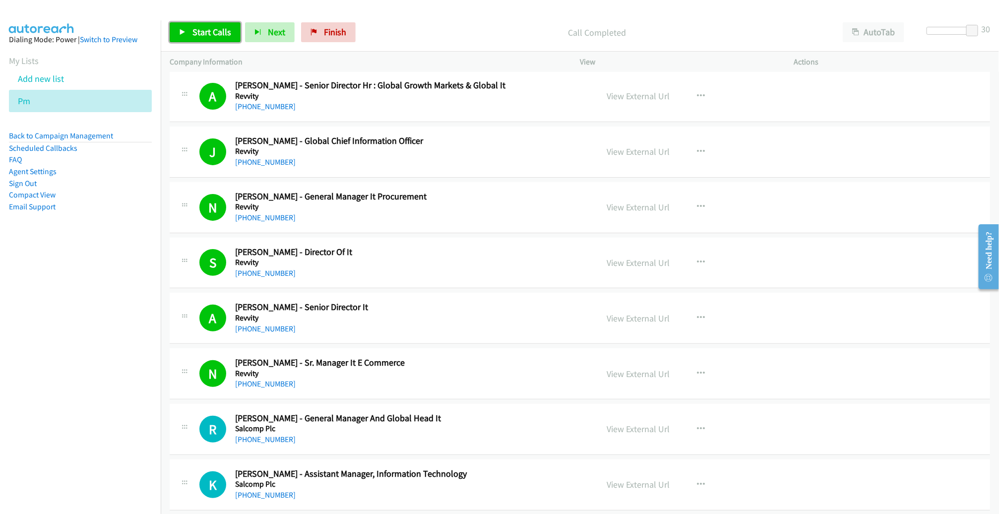
click at [206, 32] on span "Start Calls" at bounding box center [212, 31] width 39 height 11
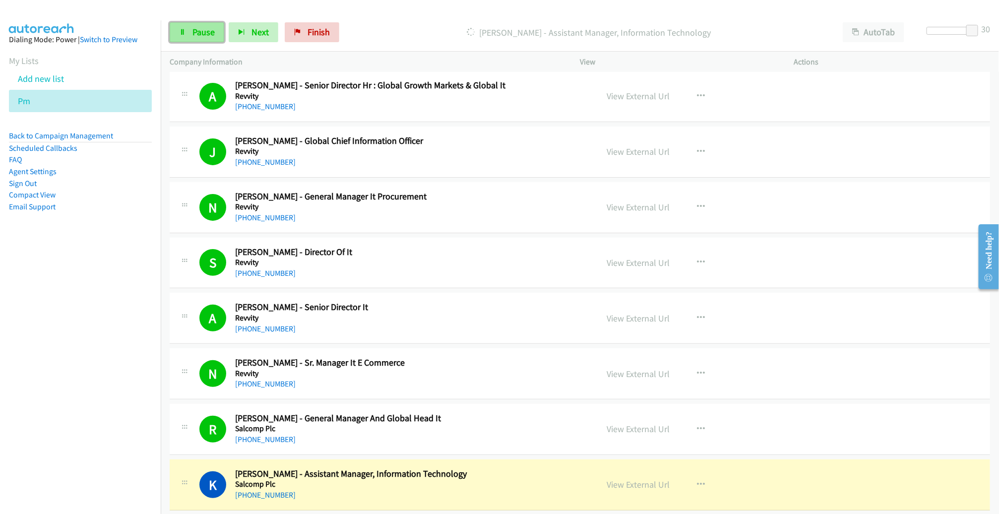
click at [210, 38] on link "Pause" at bounding box center [197, 32] width 55 height 20
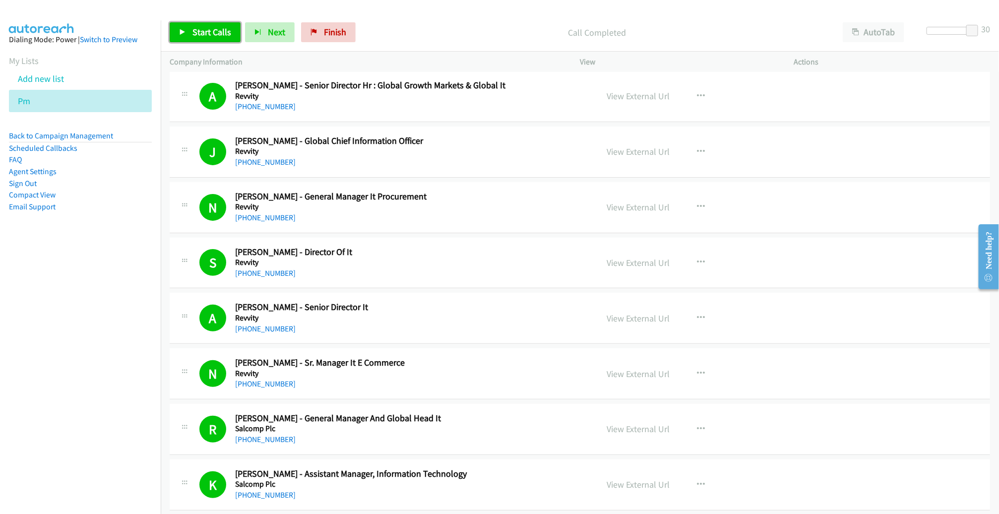
click at [196, 30] on span "Start Calls" at bounding box center [212, 31] width 39 height 11
click at [552, 238] on div "S Callback Scheduled Sandeep Shenoy - Director Of It Revvity Asia/Calcutta +91 …" at bounding box center [580, 263] width 821 height 51
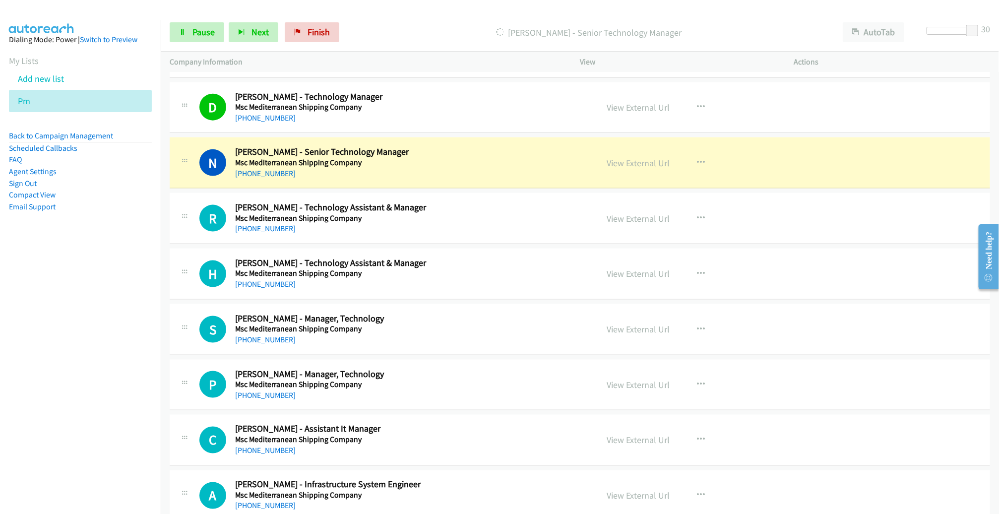
scroll to position [2659, 0]
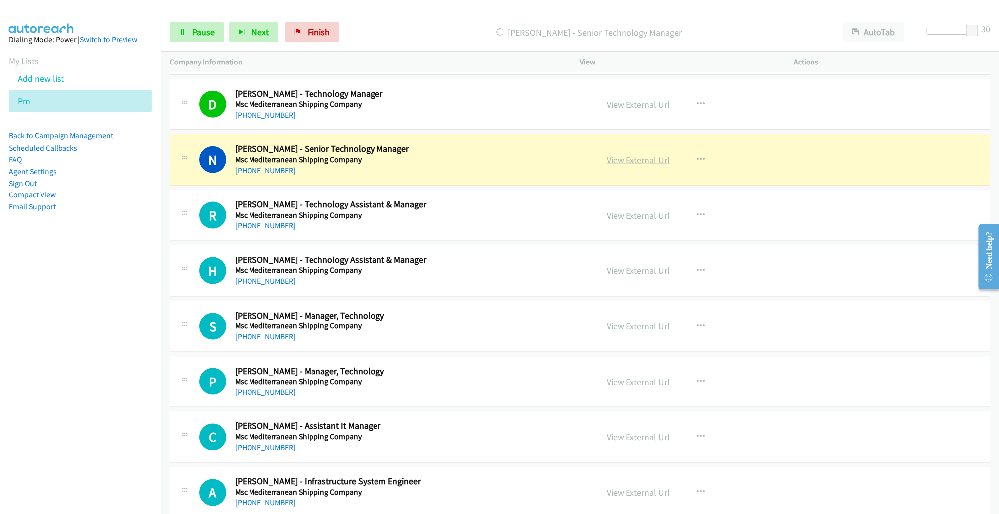
click at [649, 154] on link "View External Url" at bounding box center [638, 159] width 63 height 11
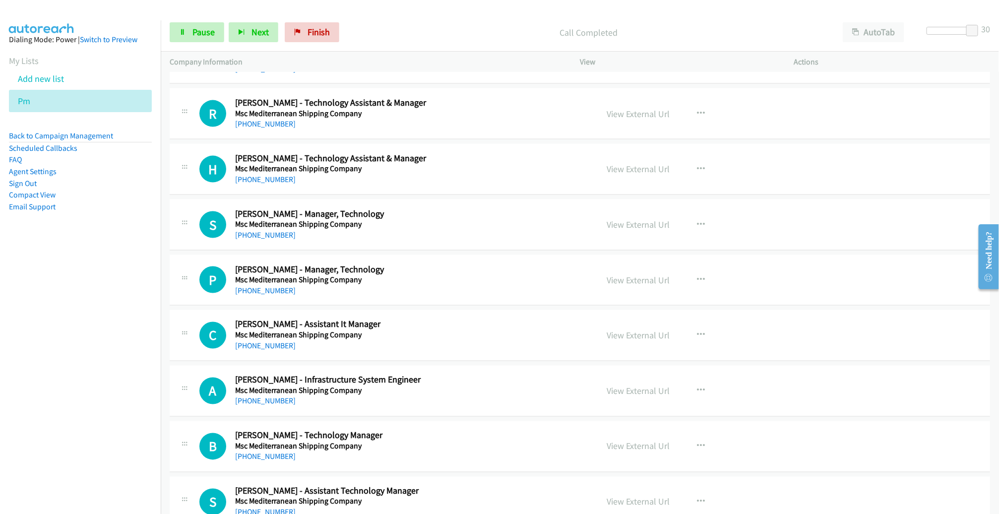
scroll to position [2763, 0]
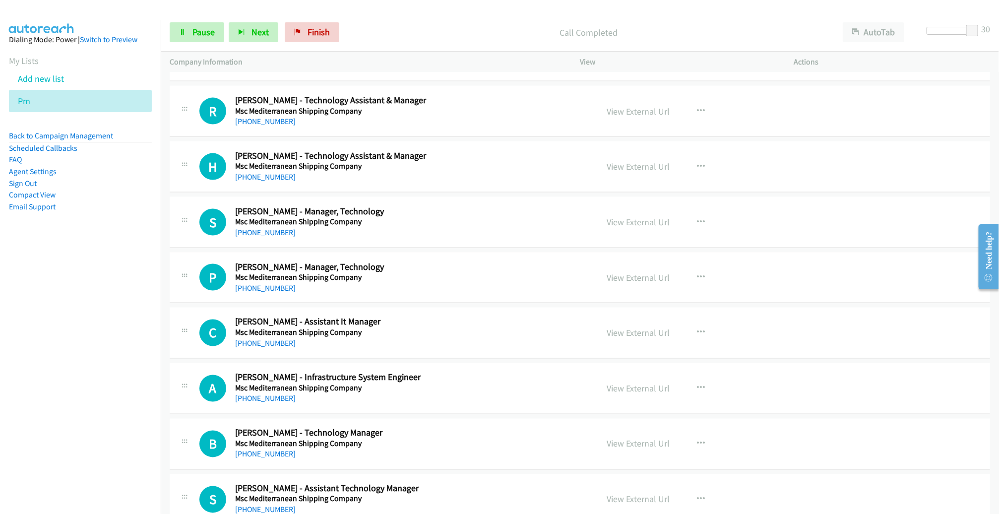
click at [171, 20] on div "Start Calls Pause Next Finish Call Completed AutoTab AutoTab 30" at bounding box center [580, 32] width 839 height 38
click at [186, 28] on link "Pause" at bounding box center [197, 32] width 55 height 20
click at [644, 106] on link "View External Url" at bounding box center [638, 111] width 63 height 11
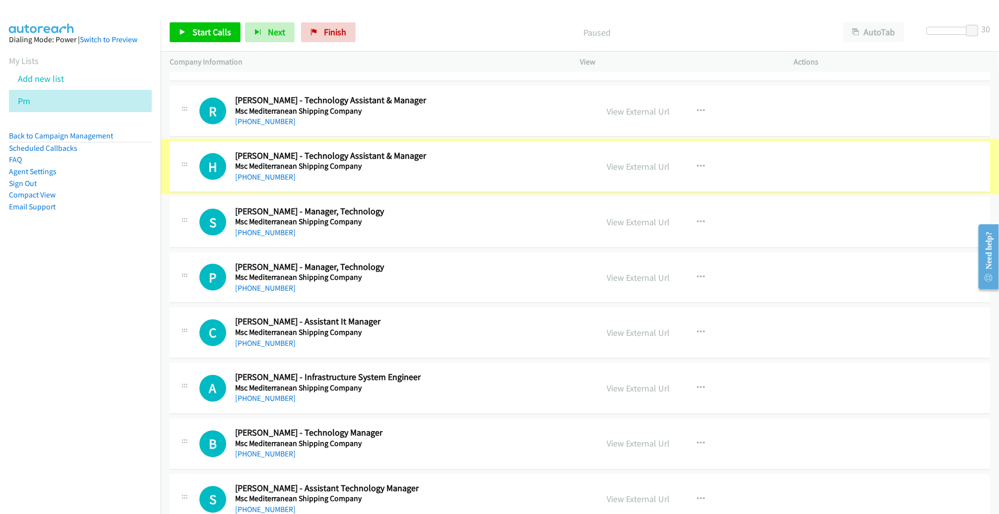
click at [635, 161] on link "View External Url" at bounding box center [638, 166] width 63 height 11
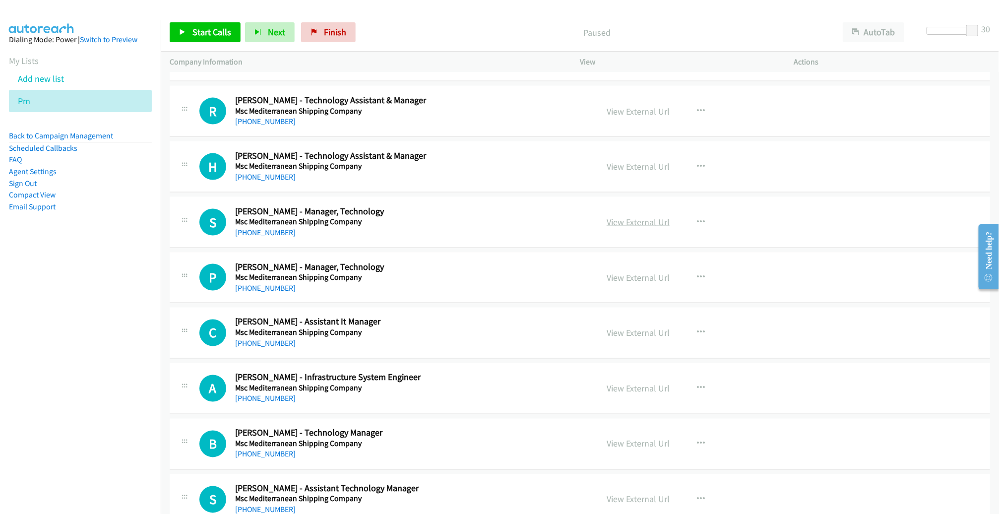
click at [626, 216] on link "View External Url" at bounding box center [638, 221] width 63 height 11
click at [634, 274] on link "View External Url" at bounding box center [638, 277] width 63 height 11
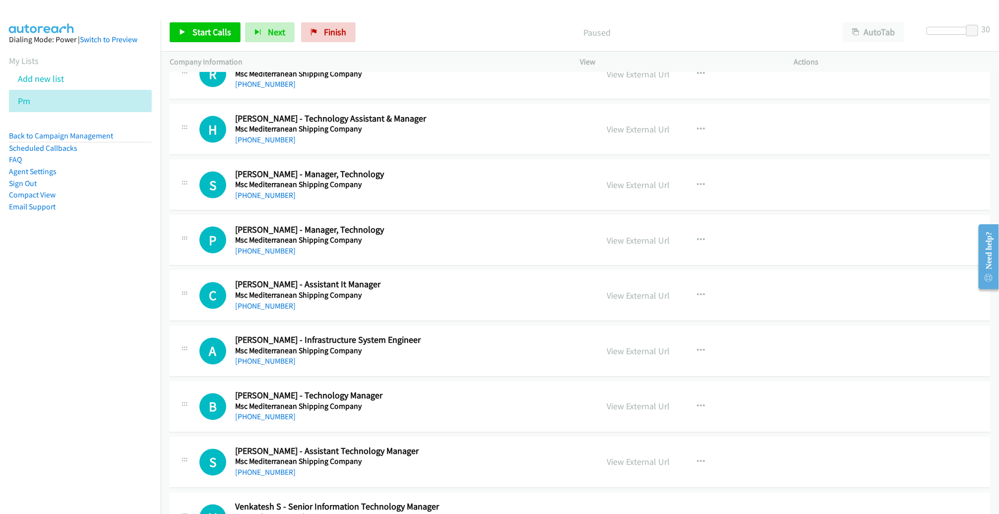
scroll to position [2709, 0]
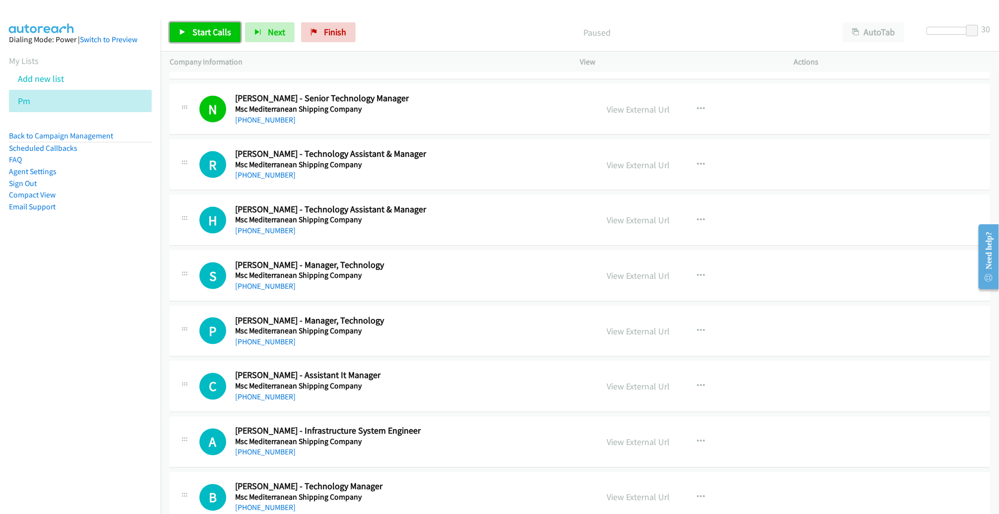
click at [211, 40] on link "Start Calls" at bounding box center [205, 32] width 71 height 20
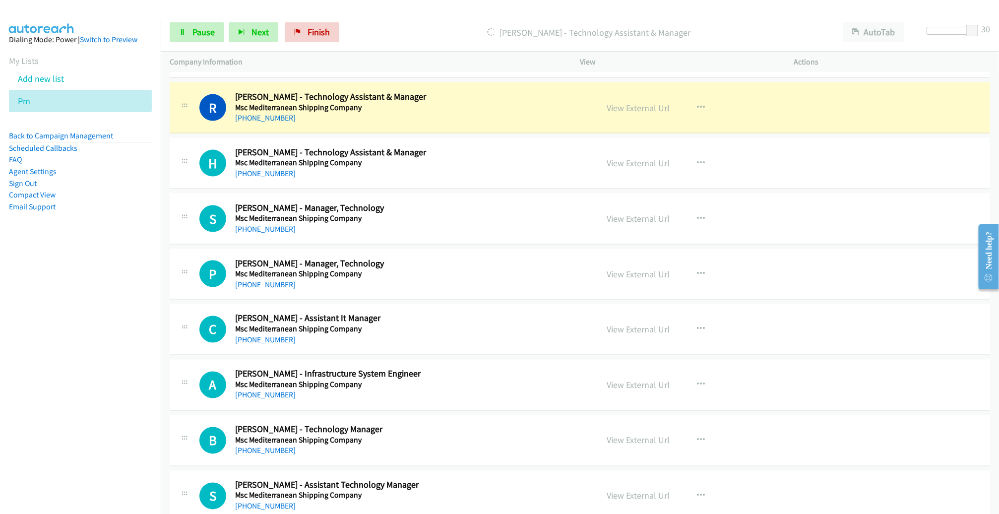
scroll to position [2766, 0]
click at [649, 104] on link "View External Url" at bounding box center [638, 108] width 63 height 11
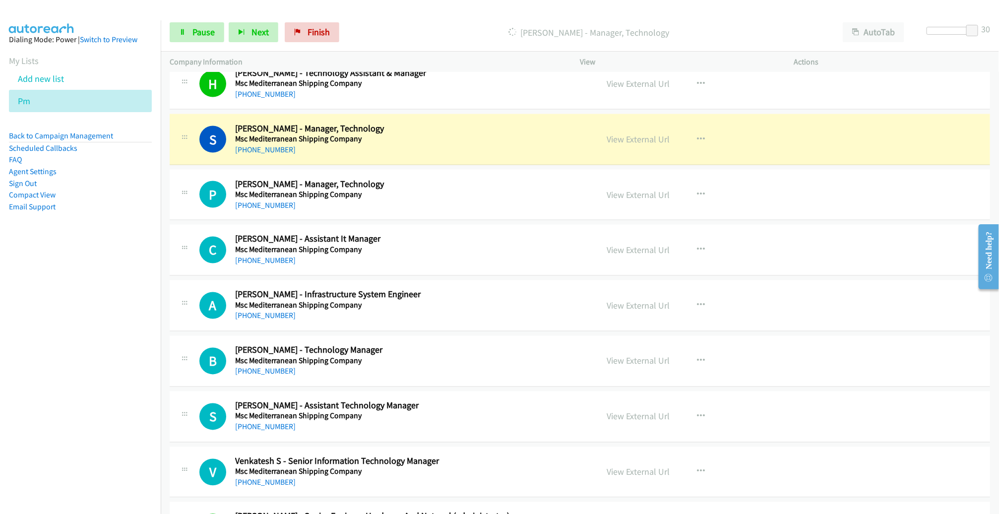
scroll to position [2845, 0]
click at [621, 134] on link "View External Url" at bounding box center [638, 139] width 63 height 11
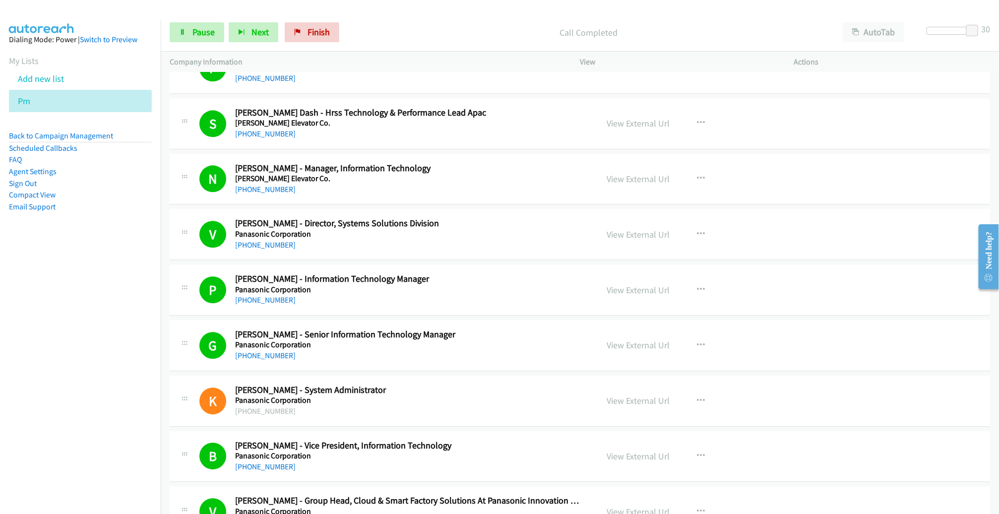
scroll to position [5310, 0]
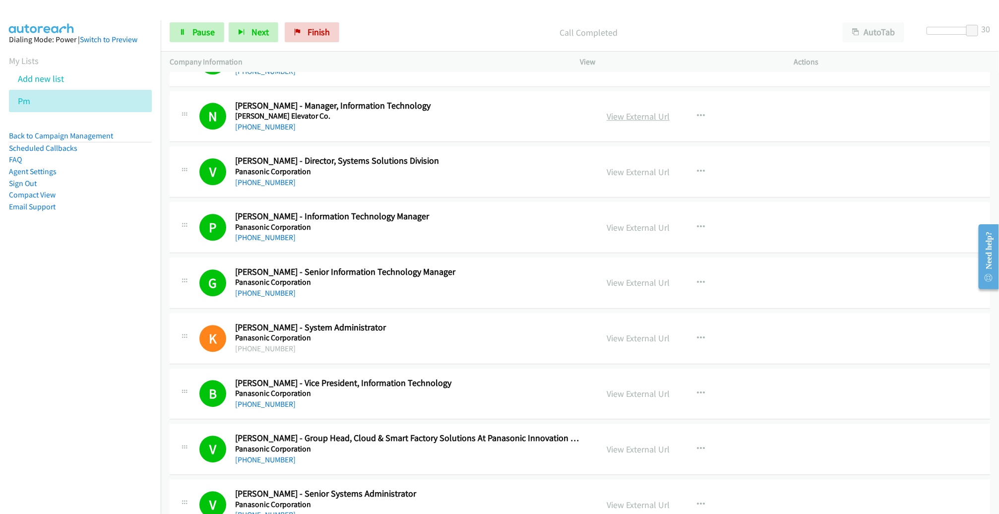
click at [651, 111] on link "View External Url" at bounding box center [638, 116] width 63 height 11
click at [182, 35] on icon at bounding box center [182, 32] width 7 height 7
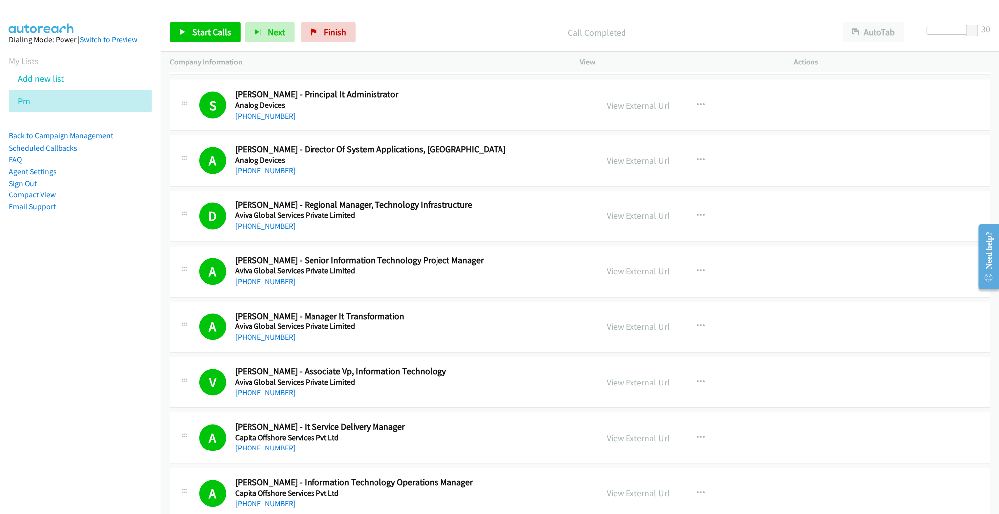
scroll to position [0, 0]
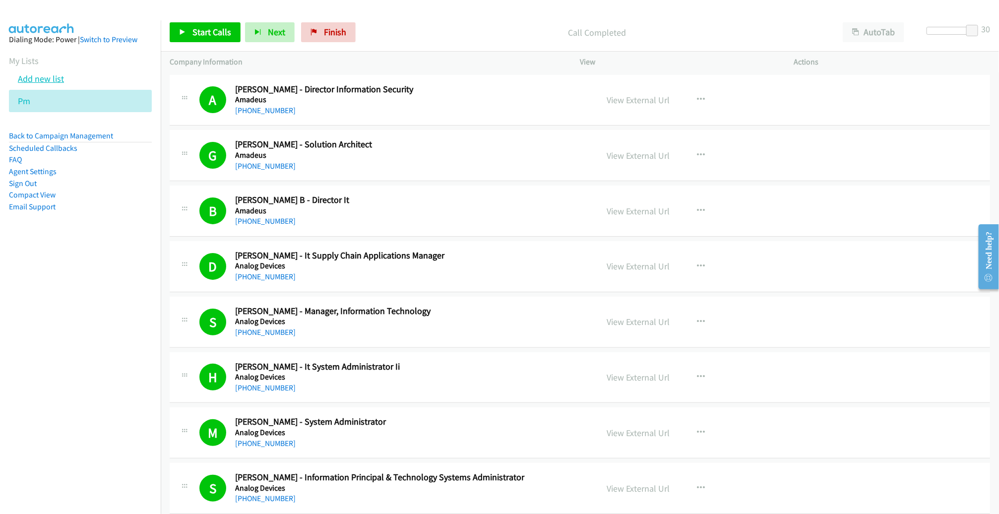
click at [45, 79] on link "Add new list" at bounding box center [41, 78] width 46 height 11
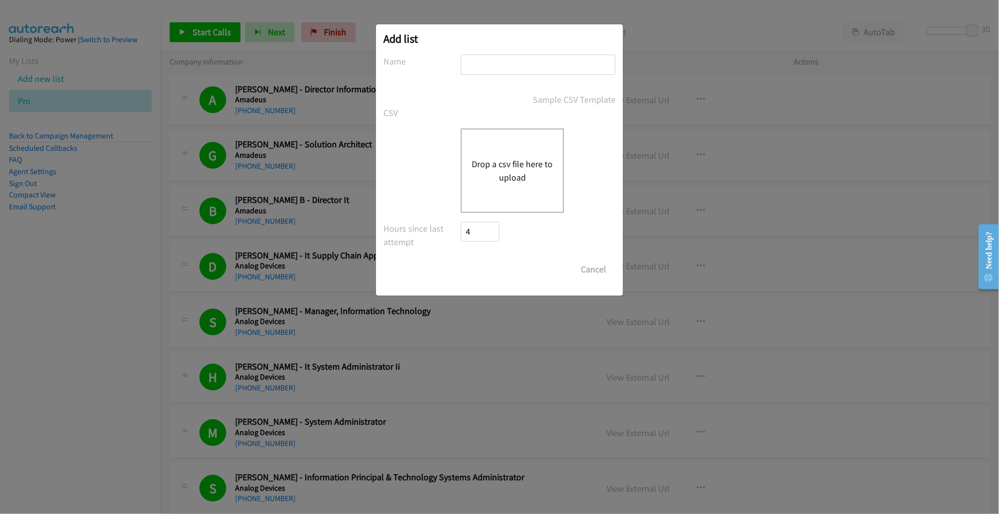
click at [517, 173] on button "Drop a csv file here to upload" at bounding box center [512, 170] width 81 height 27
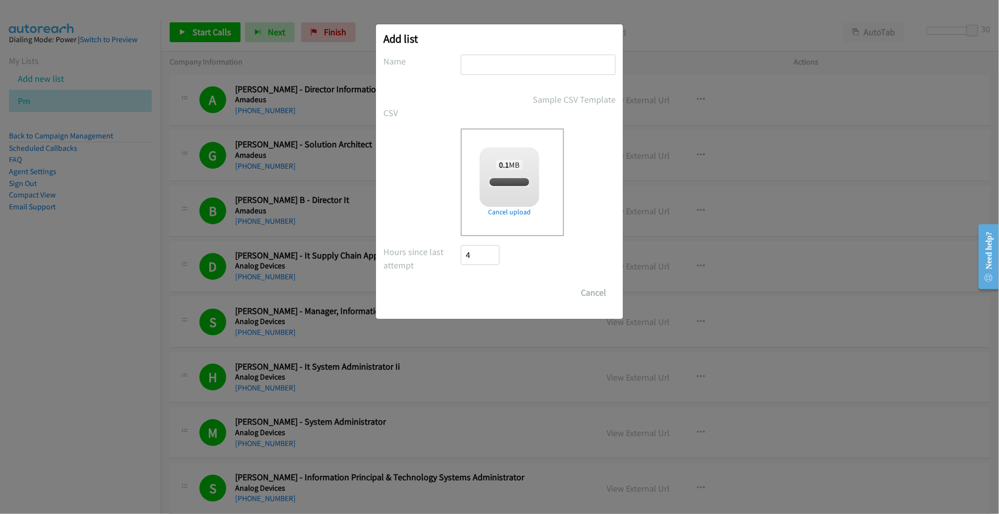
click at [540, 69] on input "text" at bounding box center [538, 65] width 155 height 20
type input "REDHAT"
click at [461, 283] on input "Save List" at bounding box center [470, 288] width 19 height 10
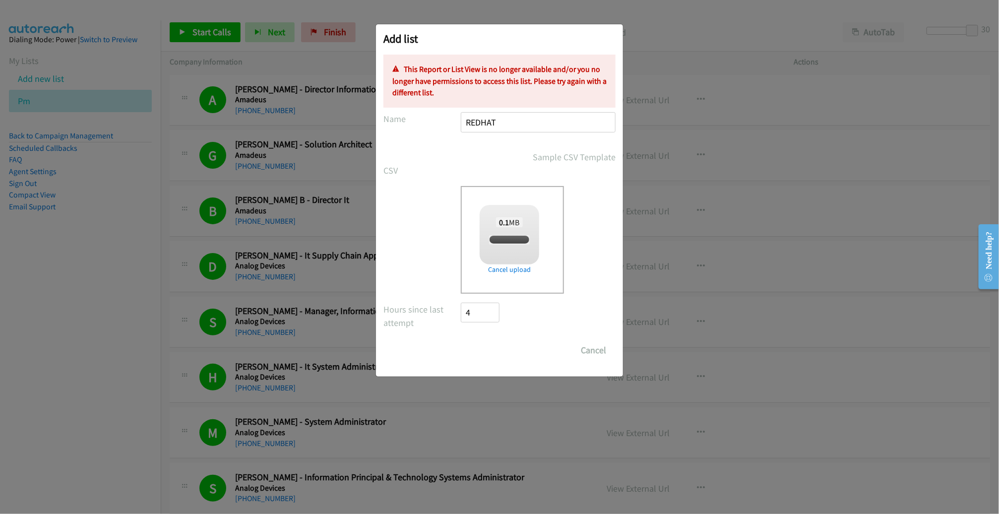
checkbox input "true"
click at [466, 72] on p "This Report or List View is no longer available and/or you no longer have permi…" at bounding box center [500, 81] width 214 height 35
click at [522, 121] on input "REDHAT" at bounding box center [538, 122] width 155 height 20
click at [106, 160] on div "Add list No phone fields were returned for that Report or List View Please uplo…" at bounding box center [499, 261] width 999 height 505
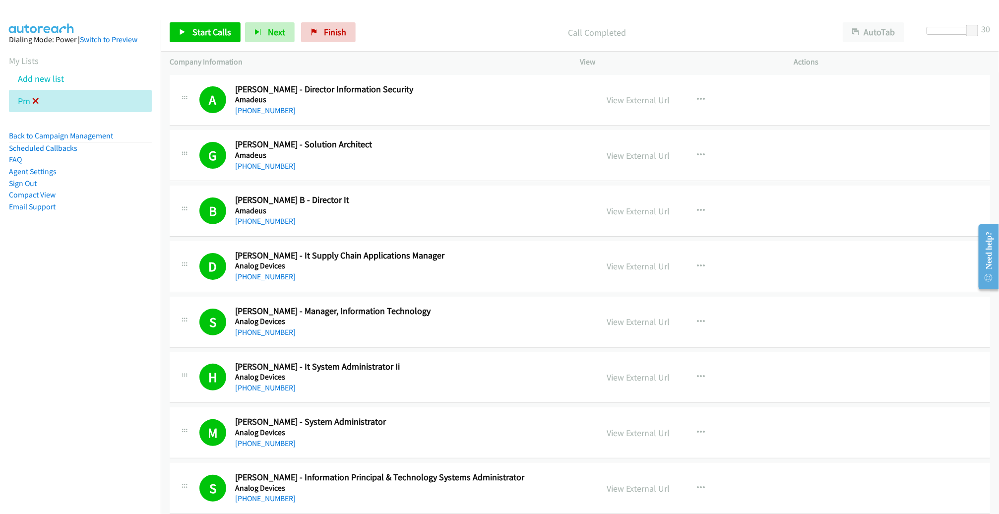
click at [37, 100] on icon at bounding box center [35, 101] width 7 height 7
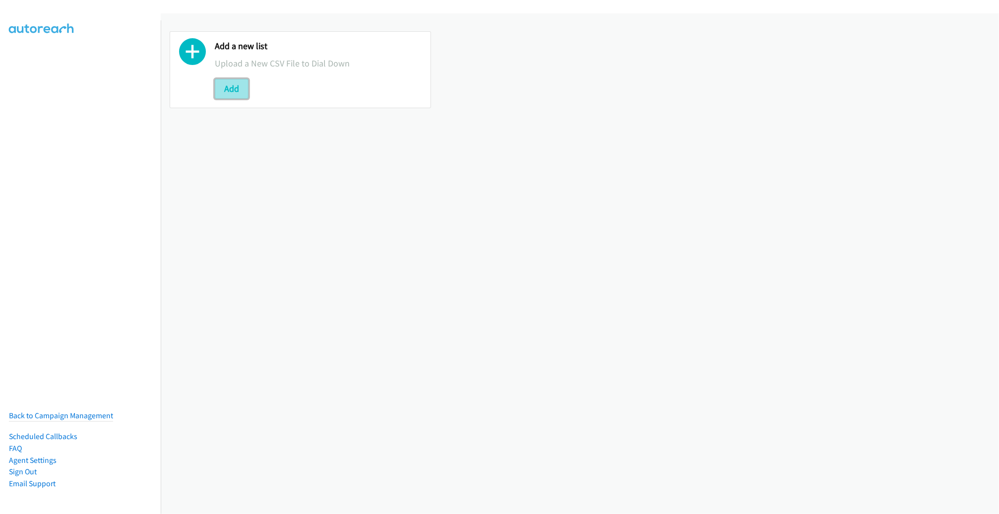
click at [236, 82] on button "Add" at bounding box center [232, 89] width 34 height 20
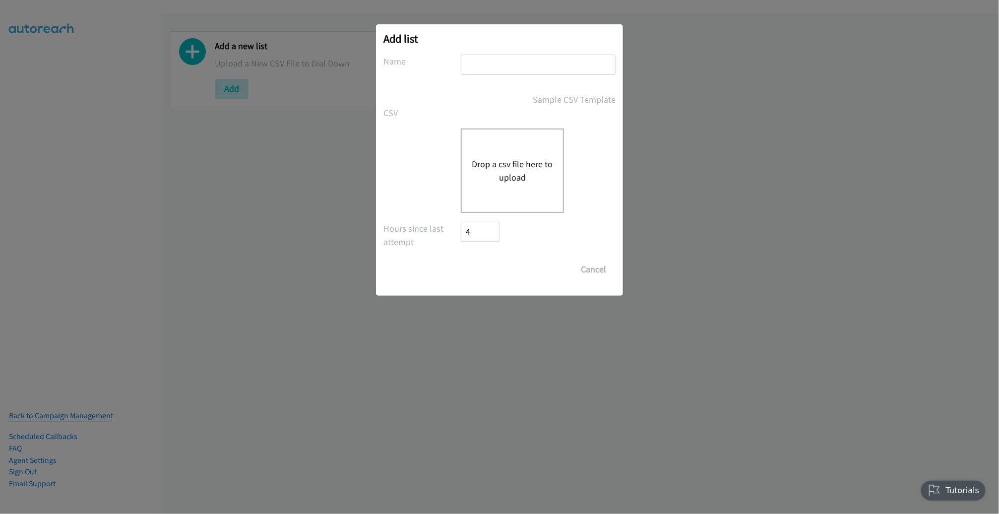
click at [524, 161] on button "Drop a csv file here to upload" at bounding box center [512, 170] width 81 height 27
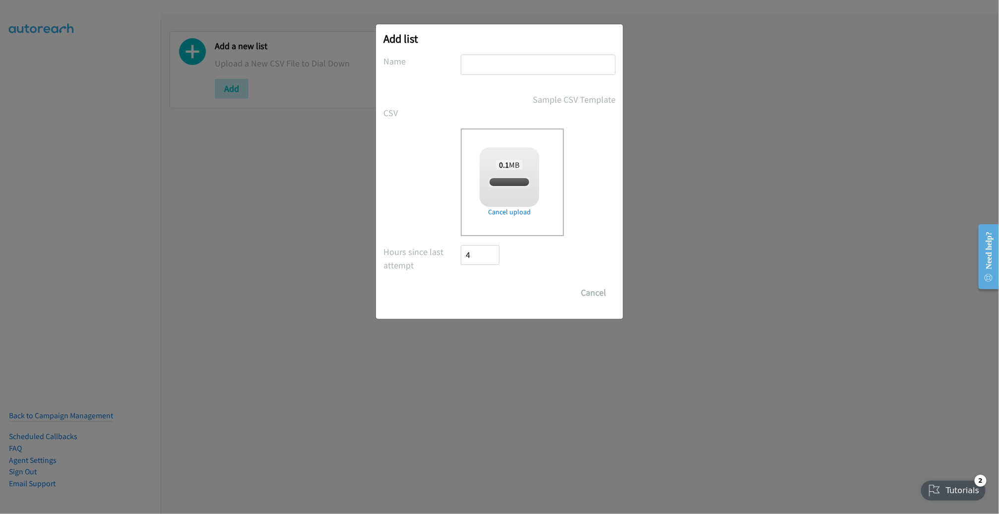
click at [528, 55] on input "text" at bounding box center [538, 65] width 155 height 20
checkbox input "true"
type input "REDHAT"
click at [461, 283] on input "Save List" at bounding box center [487, 293] width 52 height 20
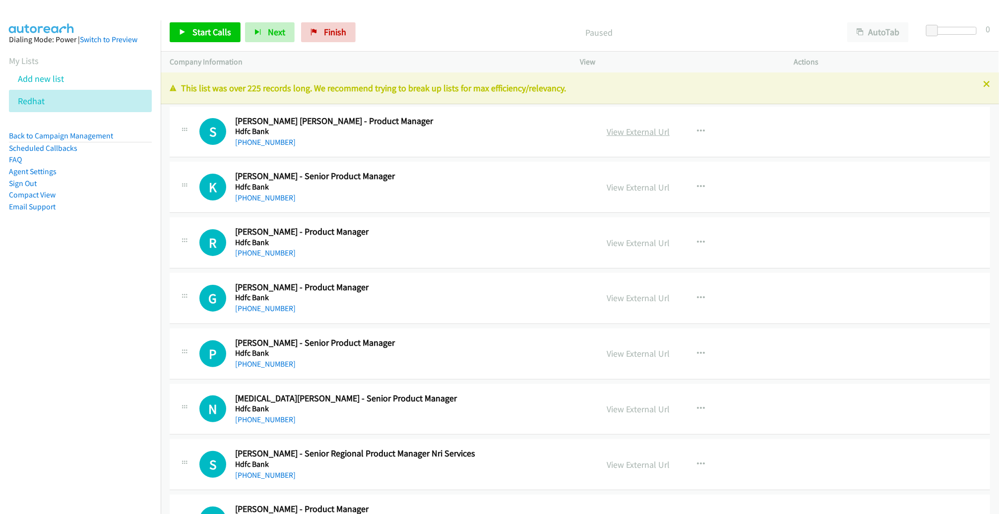
click at [638, 130] on link "View External Url" at bounding box center [638, 131] width 63 height 11
click at [199, 29] on span "Start Calls" at bounding box center [212, 31] width 39 height 11
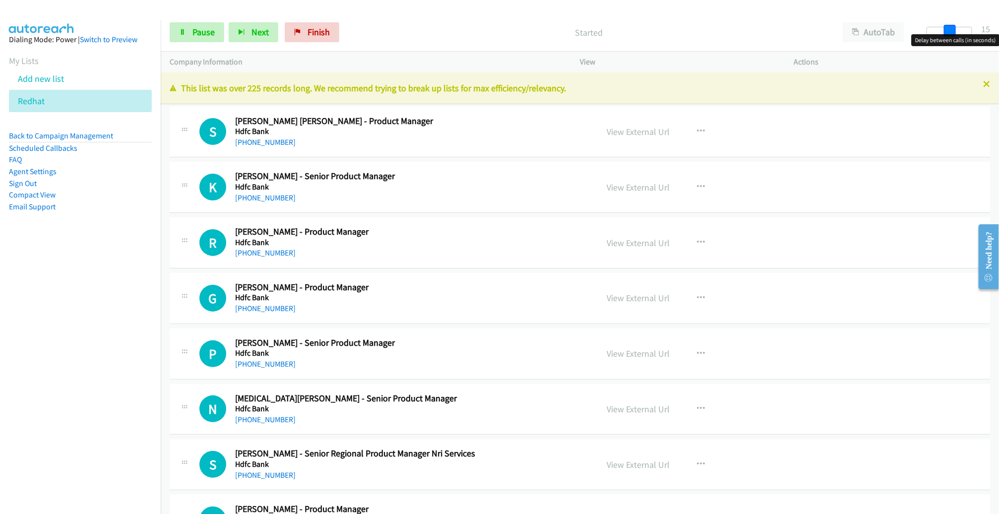
drag, startPoint x: 936, startPoint y: 32, endPoint x: 959, endPoint y: 33, distance: 22.8
click at [959, 33] on div at bounding box center [950, 31] width 46 height 8
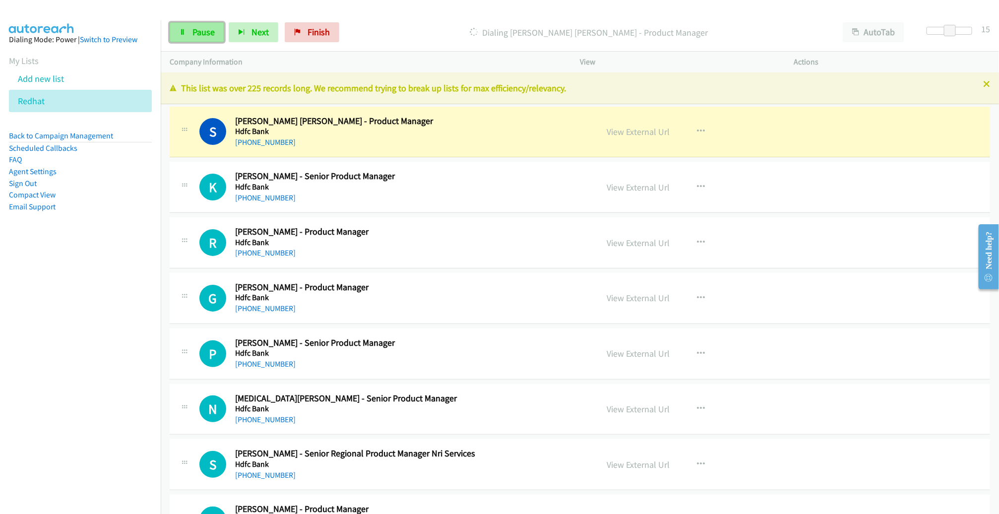
click at [184, 31] on icon at bounding box center [182, 32] width 7 height 7
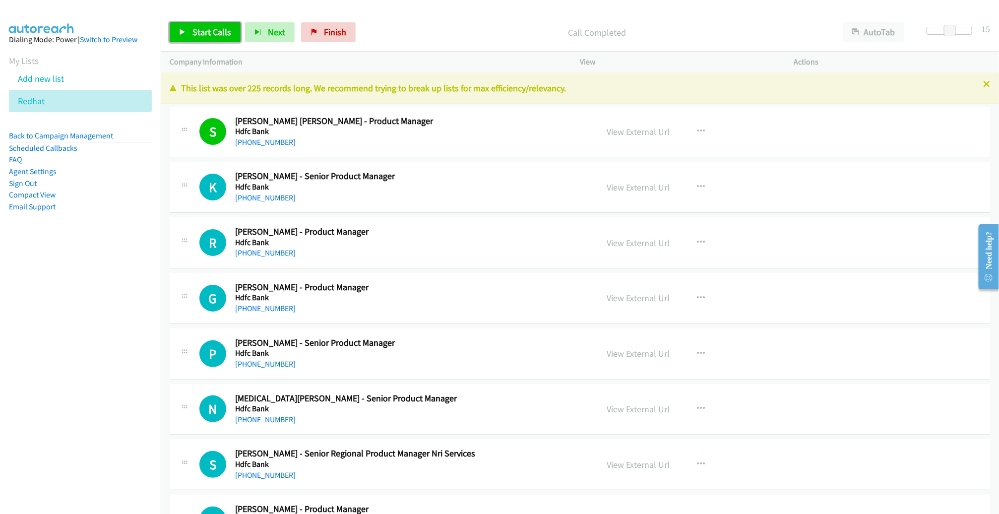
click at [208, 29] on span "Start Calls" at bounding box center [212, 31] width 39 height 11
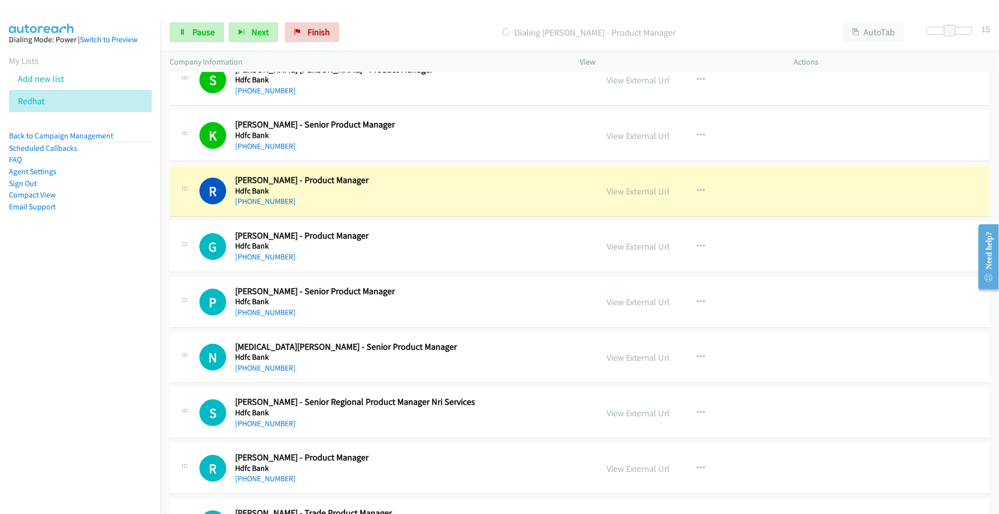
scroll to position [135, 0]
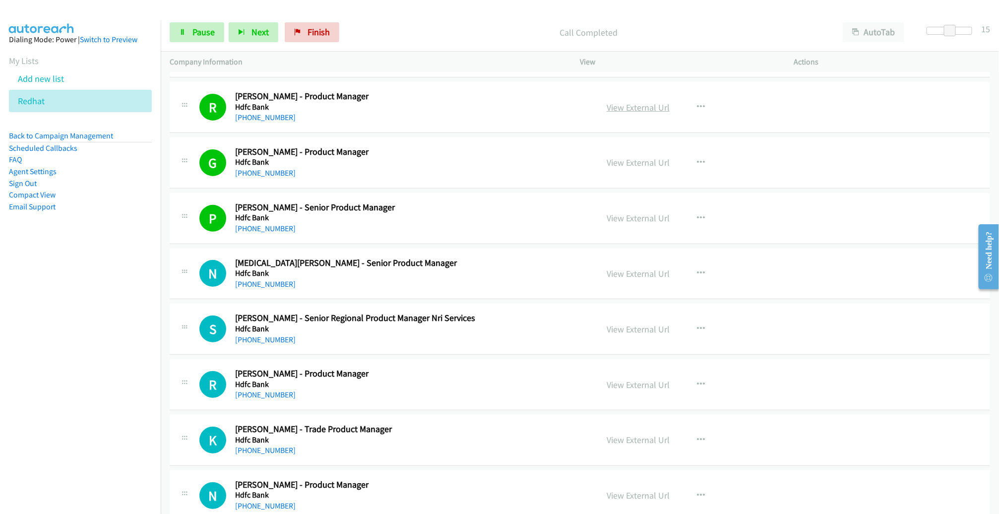
click at [642, 105] on link "View External Url" at bounding box center [638, 107] width 63 height 11
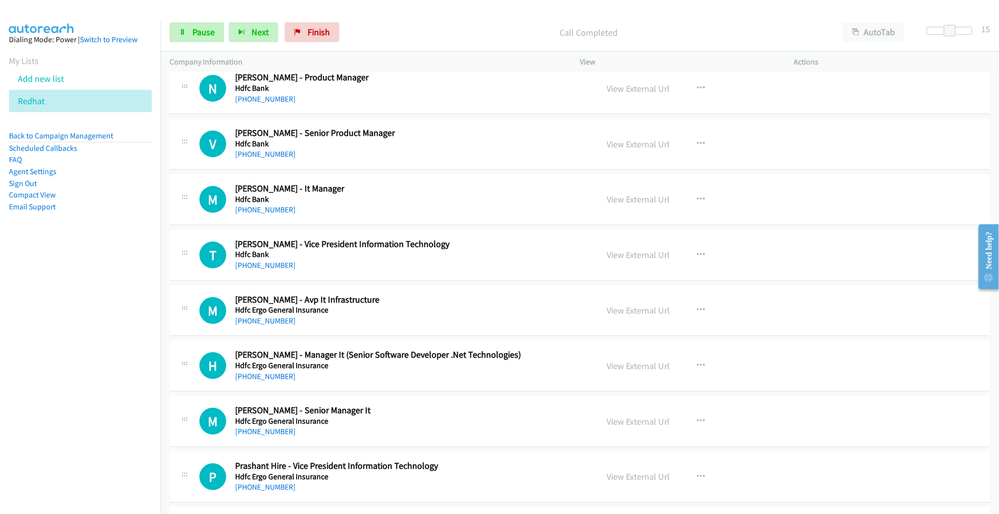
scroll to position [2351, 0]
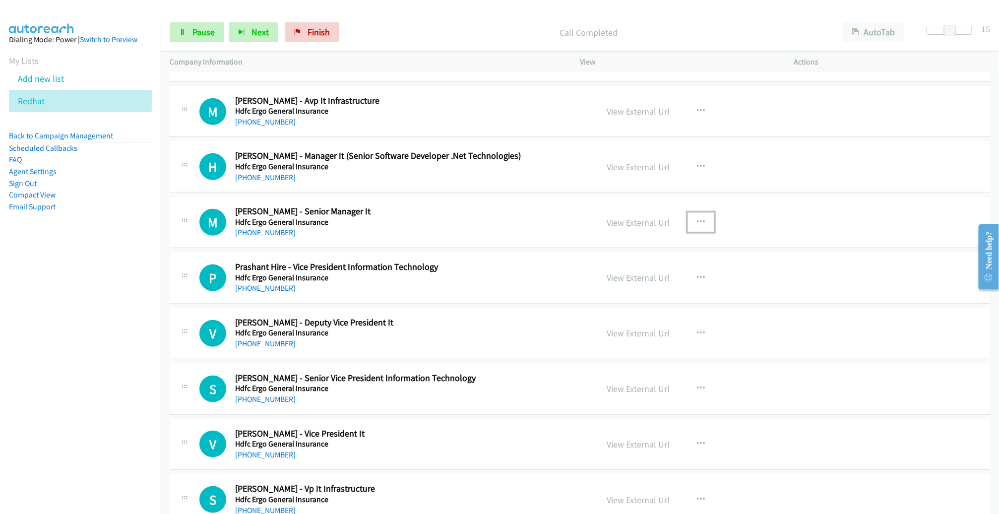
click at [701, 214] on button "button" at bounding box center [701, 222] width 27 height 20
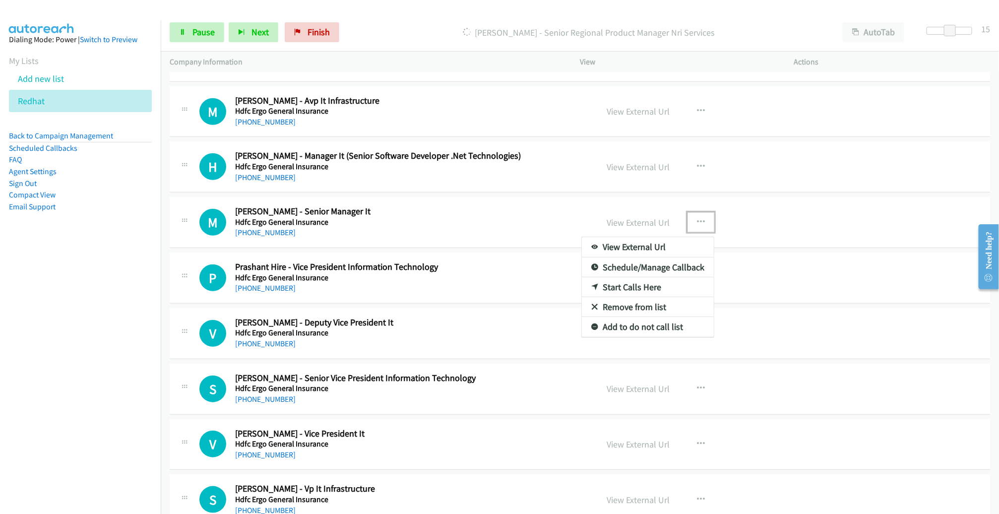
click at [193, 33] on div at bounding box center [499, 257] width 999 height 514
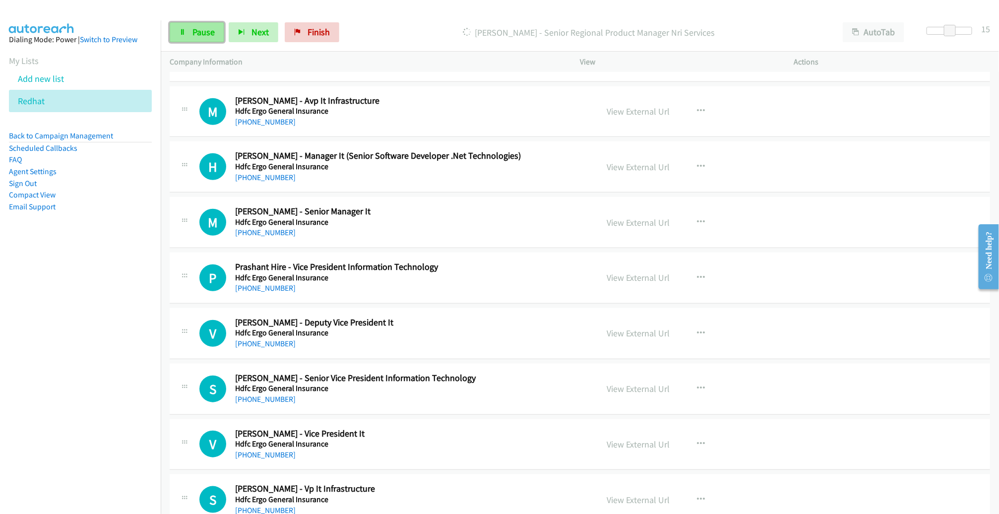
click at [193, 33] on span "Pause" at bounding box center [204, 31] width 22 height 11
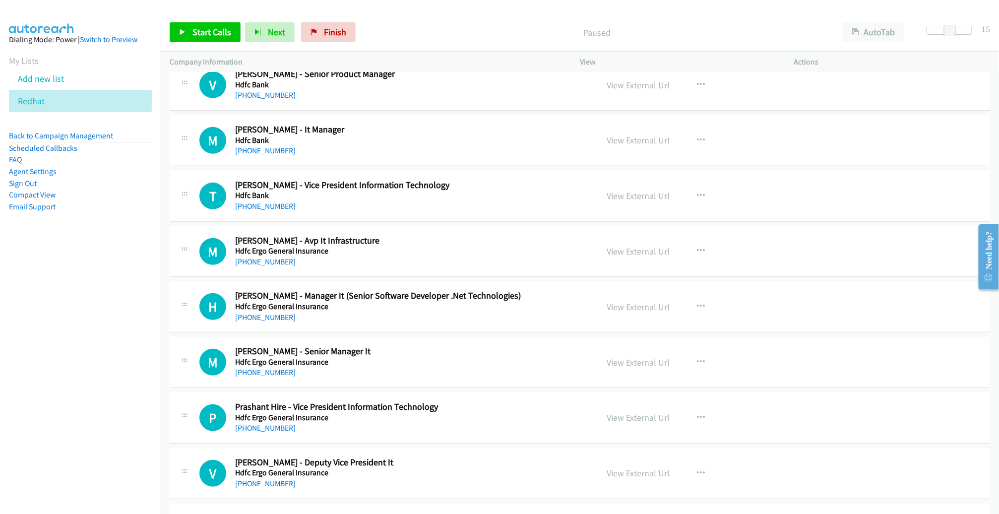
scroll to position [2180, 0]
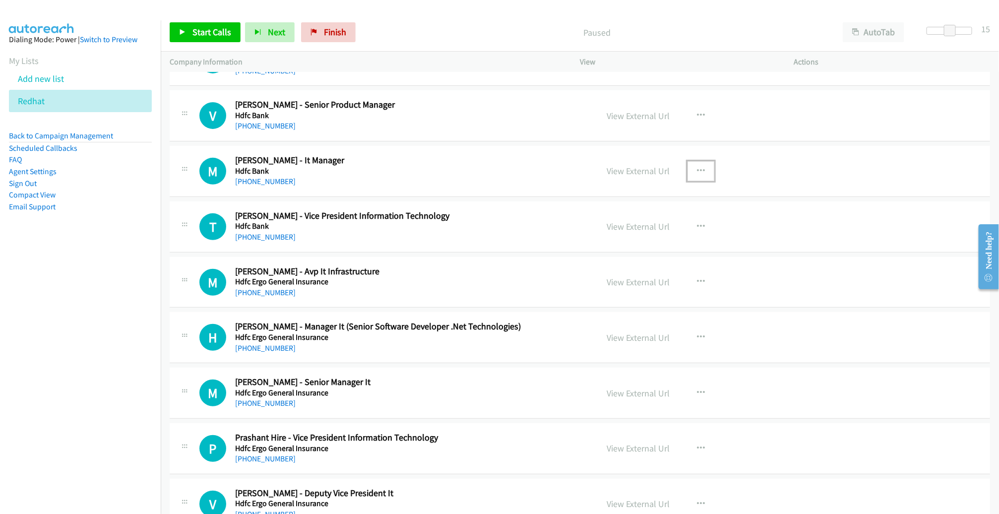
click at [693, 161] on button "button" at bounding box center [701, 171] width 27 height 20
click at [648, 232] on link "Start Calls Here" at bounding box center [648, 236] width 132 height 20
click at [227, 40] on link "Start Calls" at bounding box center [205, 32] width 71 height 20
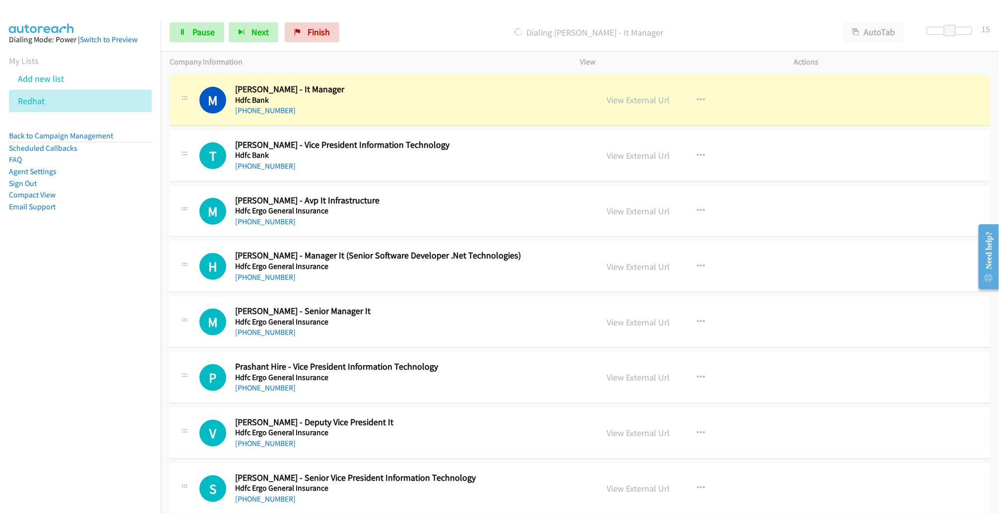
scroll to position [2235, 0]
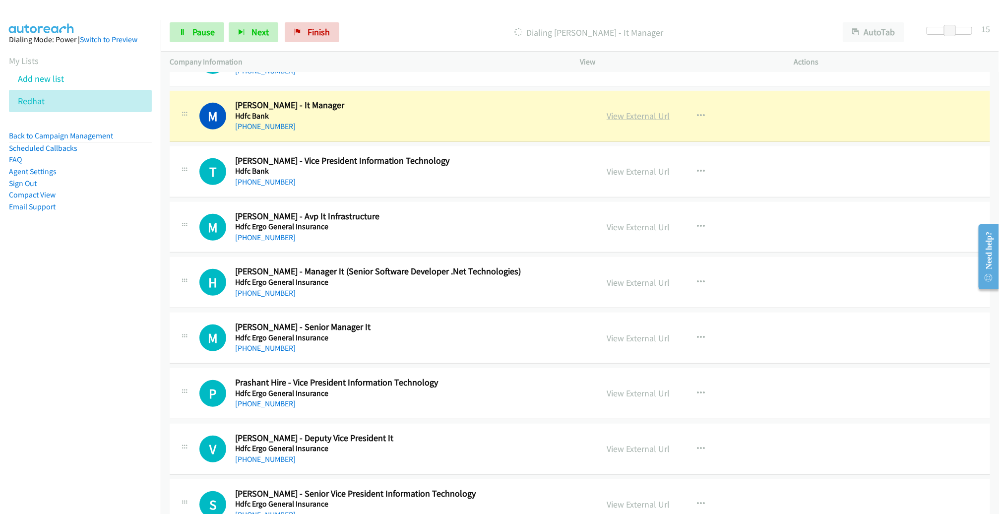
click at [644, 115] on link "View External Url" at bounding box center [638, 115] width 63 height 11
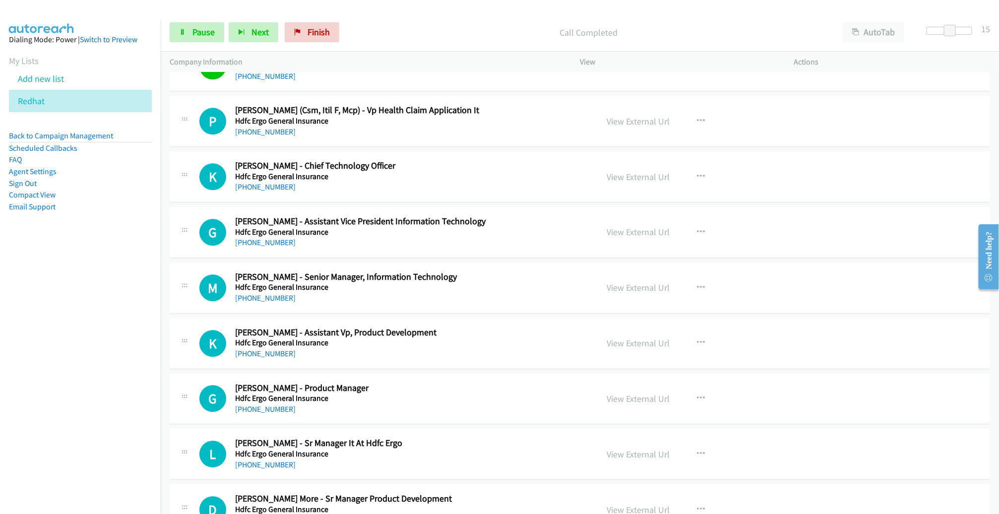
scroll to position [3287, 0]
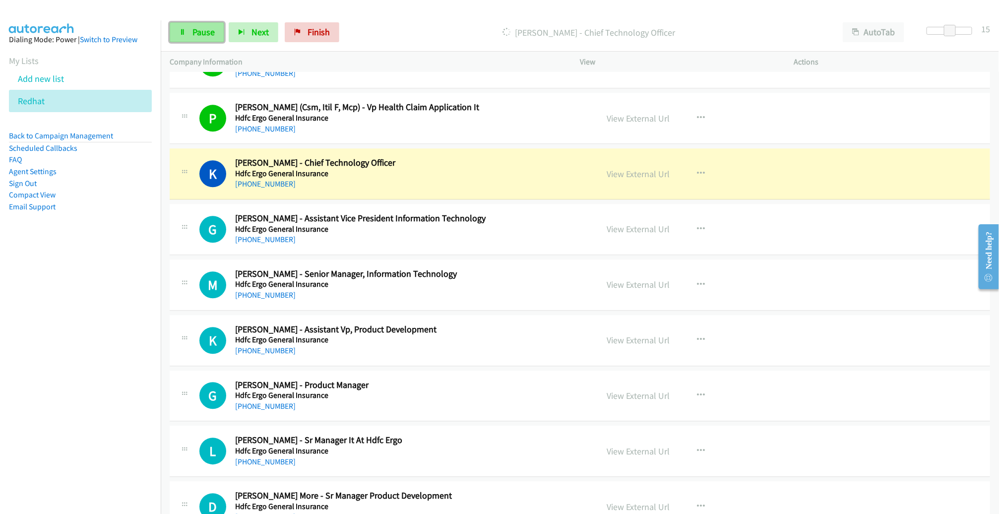
click at [206, 33] on span "Pause" at bounding box center [204, 31] width 22 height 11
